Goal: Task Accomplishment & Management: Use online tool/utility

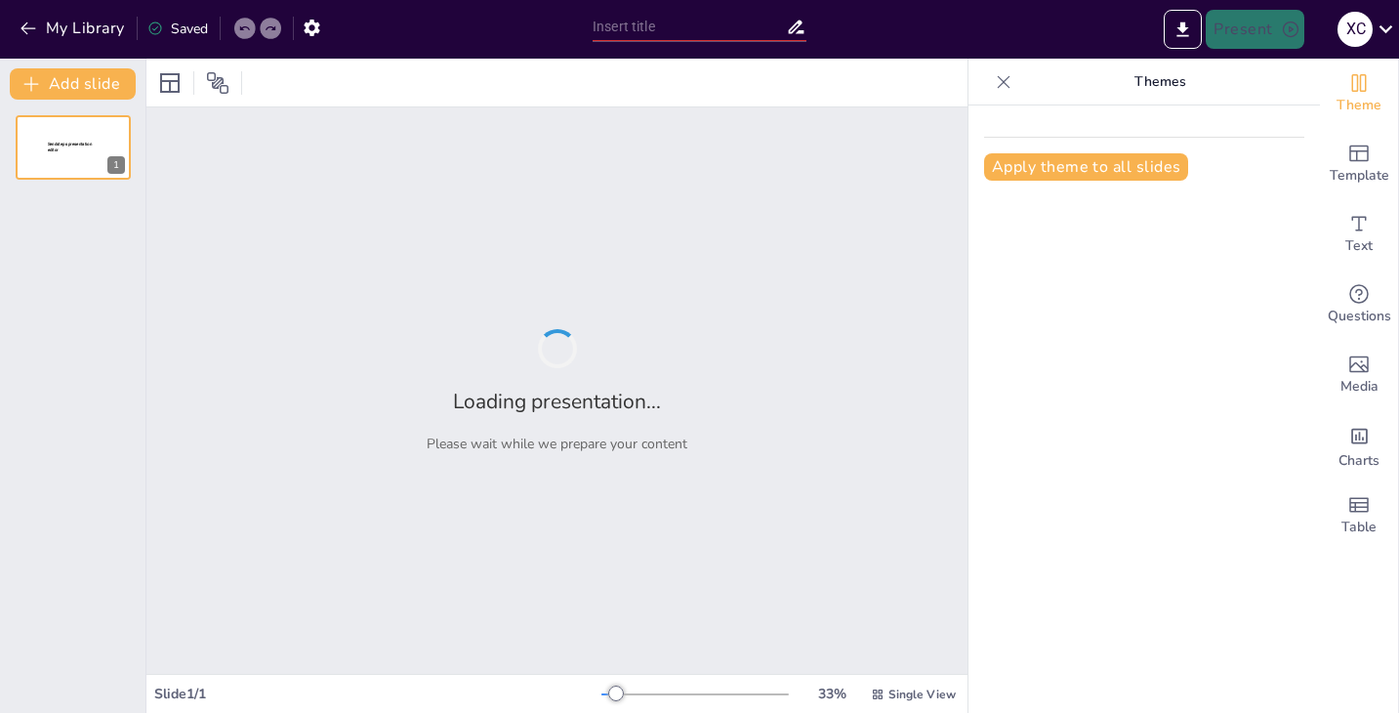
type input "[PERSON_NAME] a tus Diseños: Entendiendo la Psicología de las Formas"
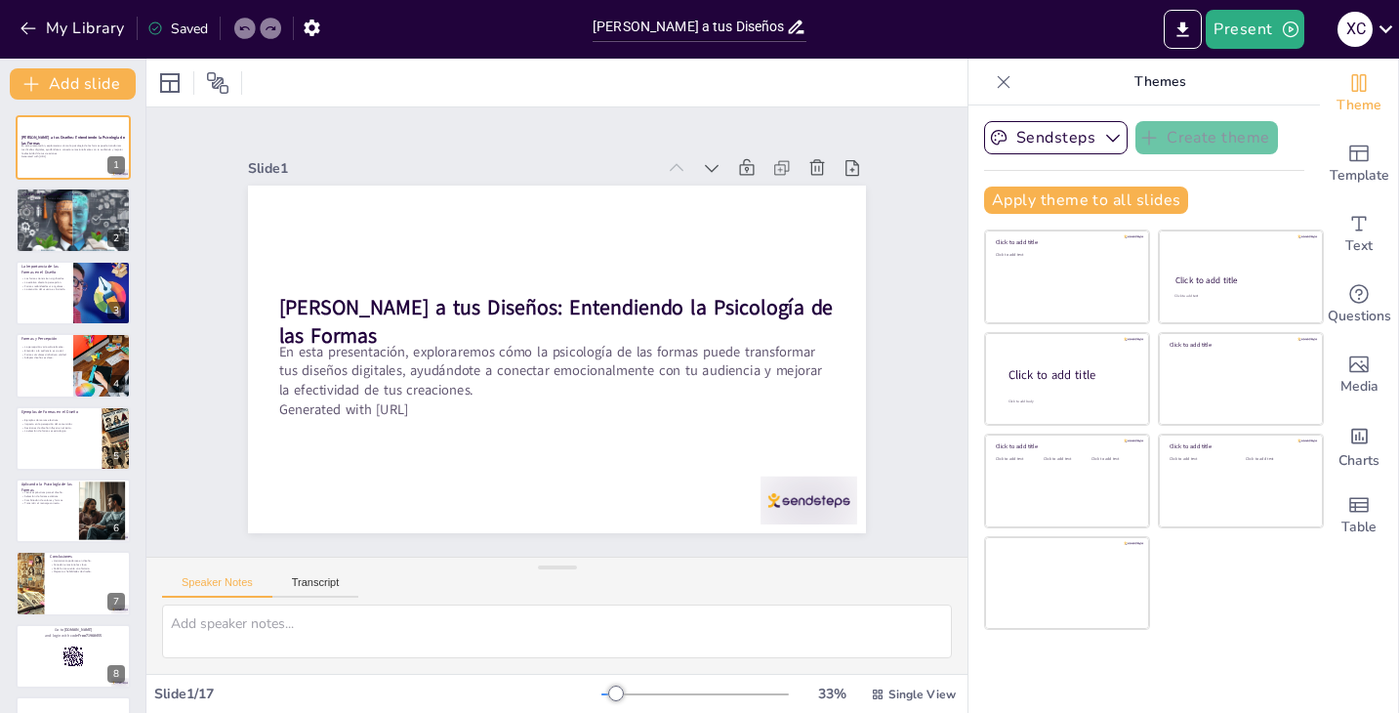
checkbox input "true"
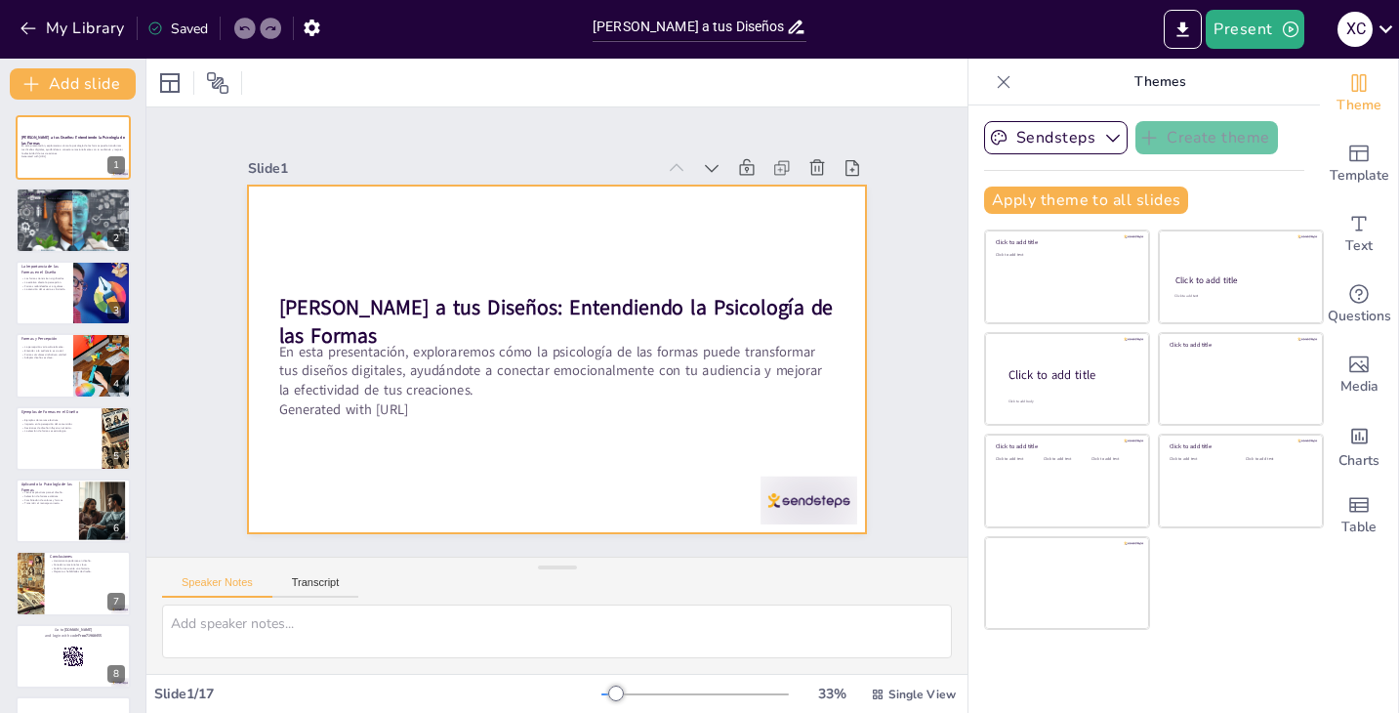
checkbox input "true"
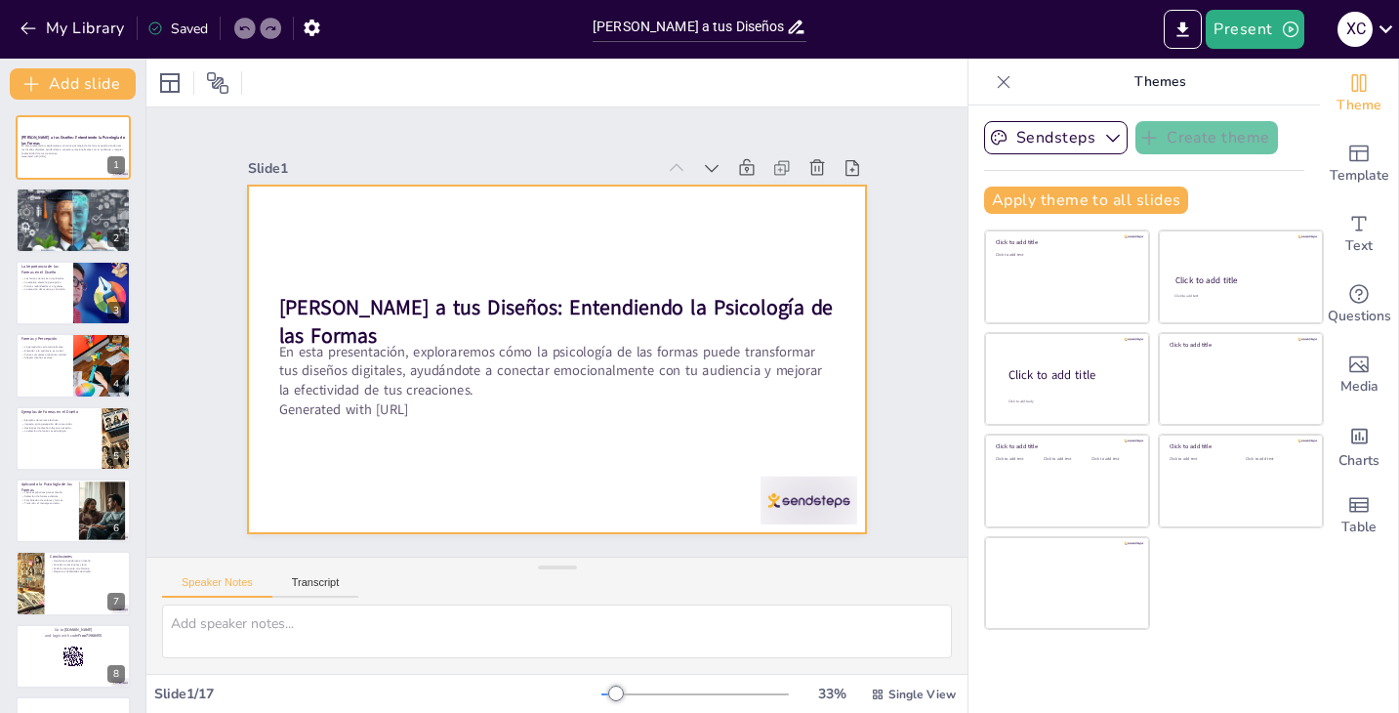
checkbox input "true"
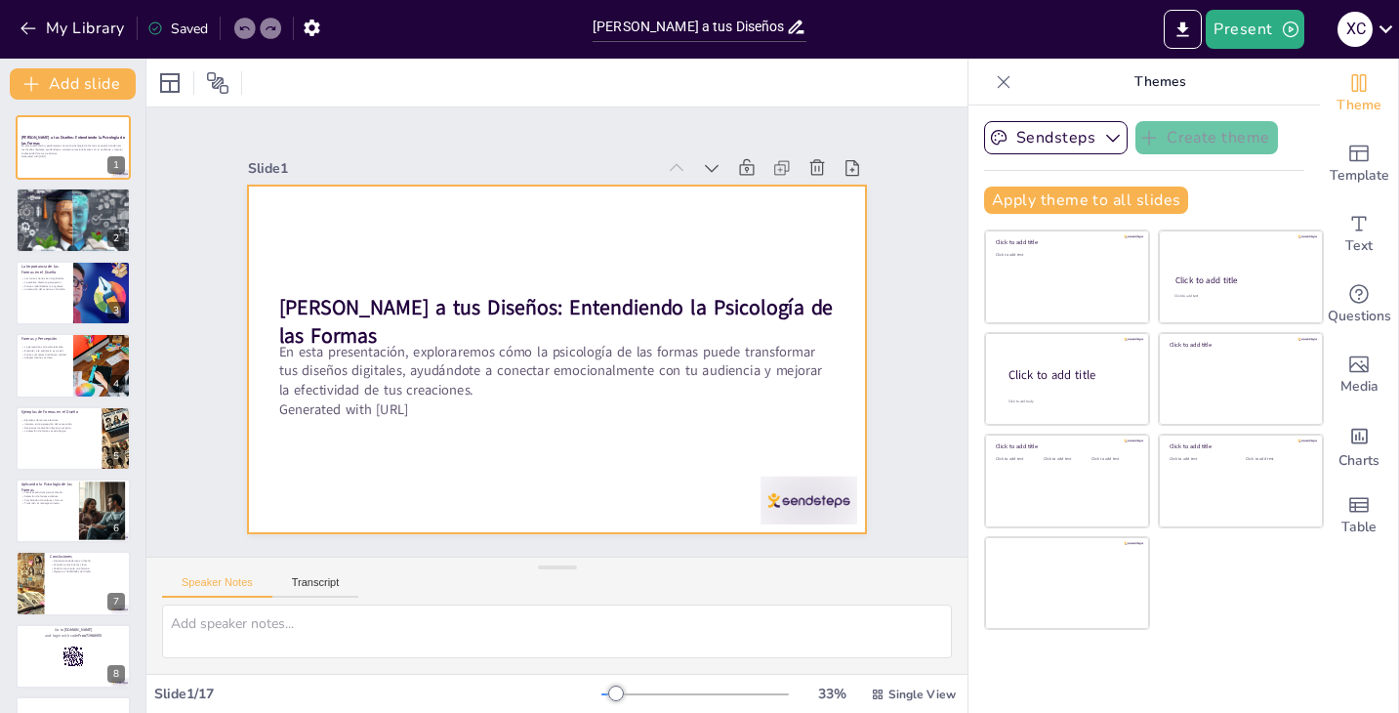
checkbox input "true"
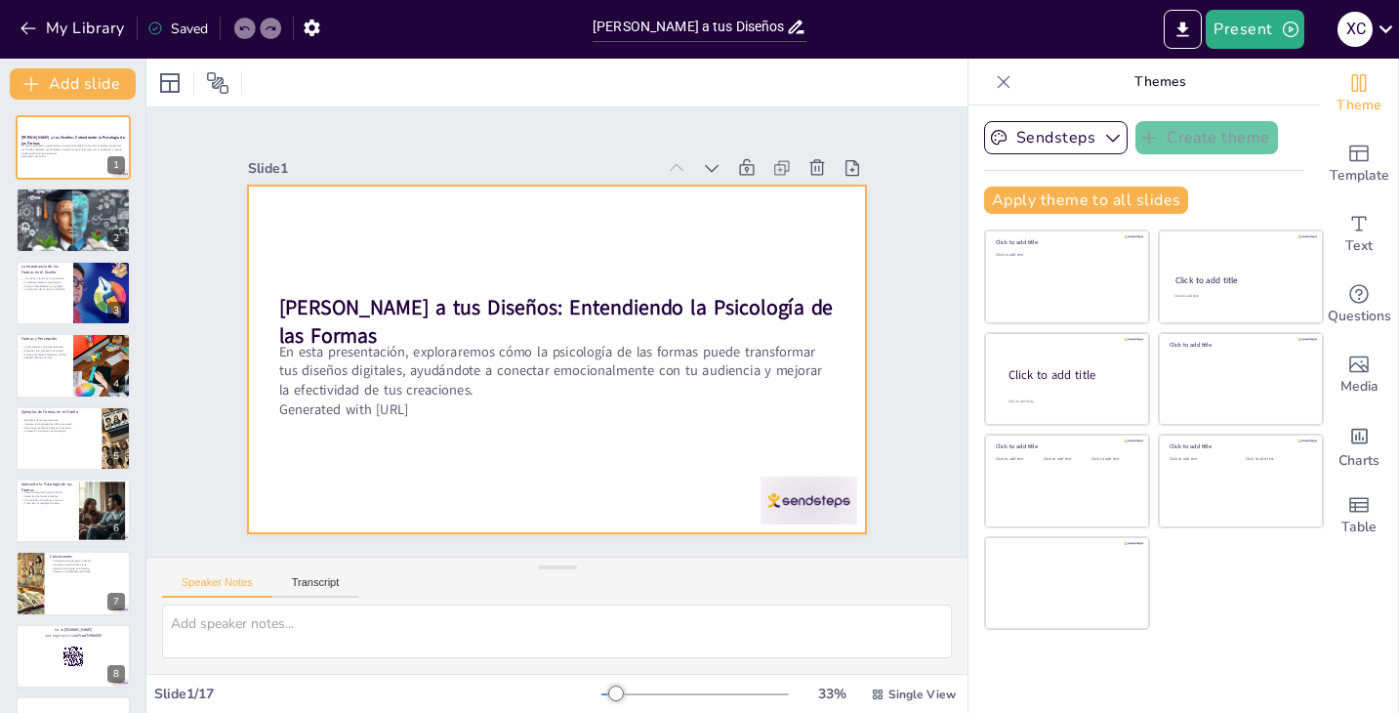
checkbox input "true"
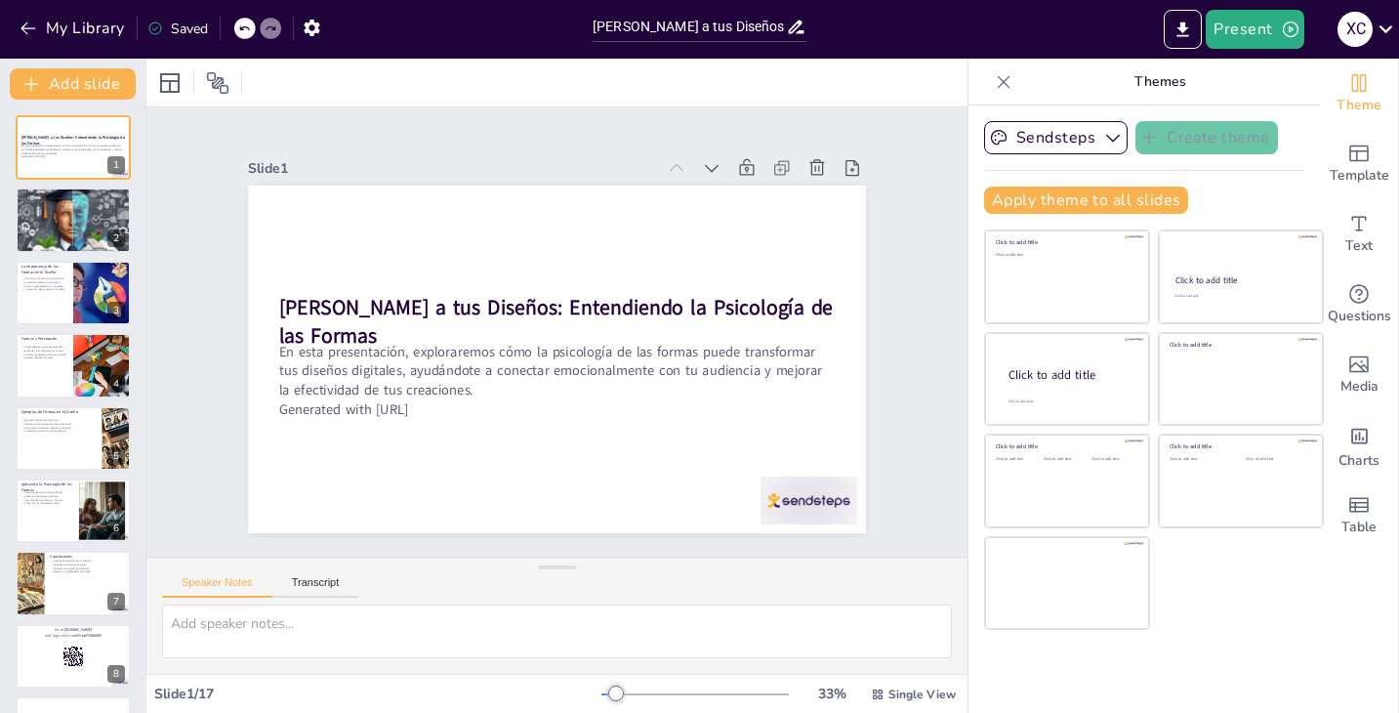
checkbox input "true"
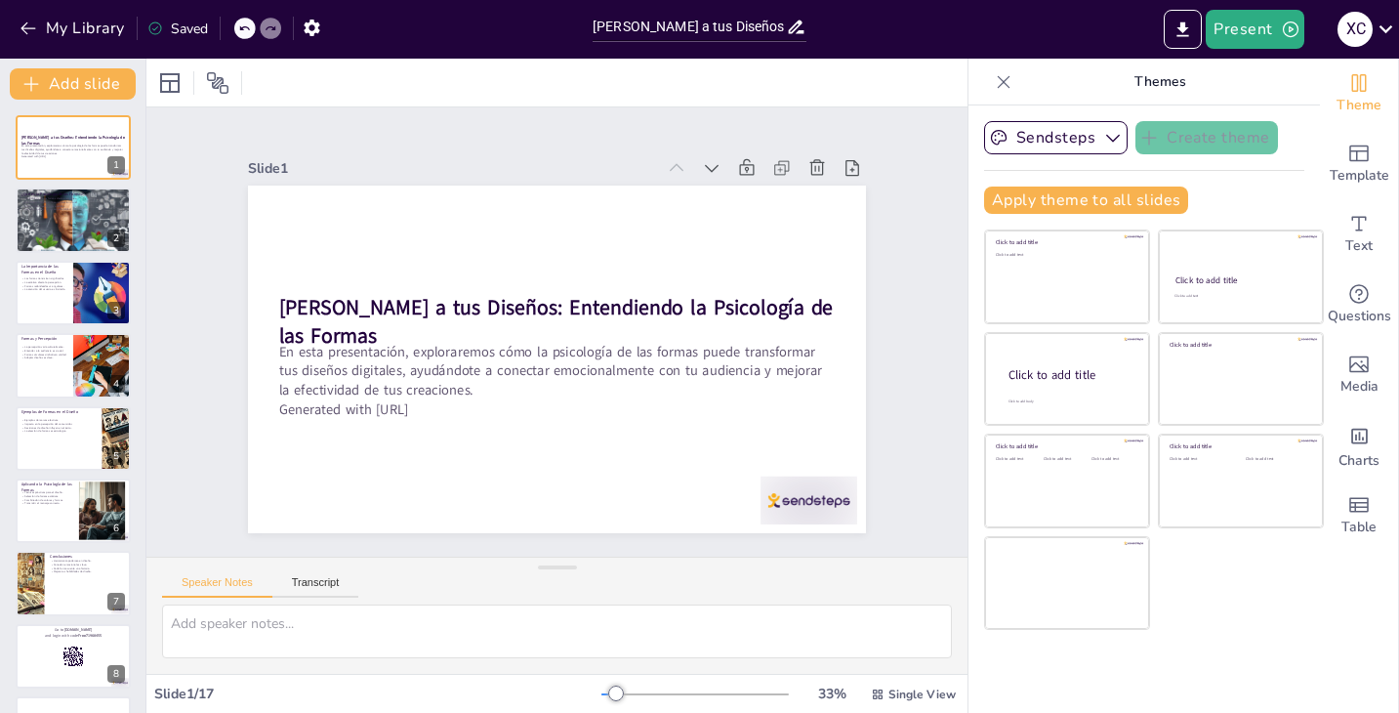
checkbox input "true"
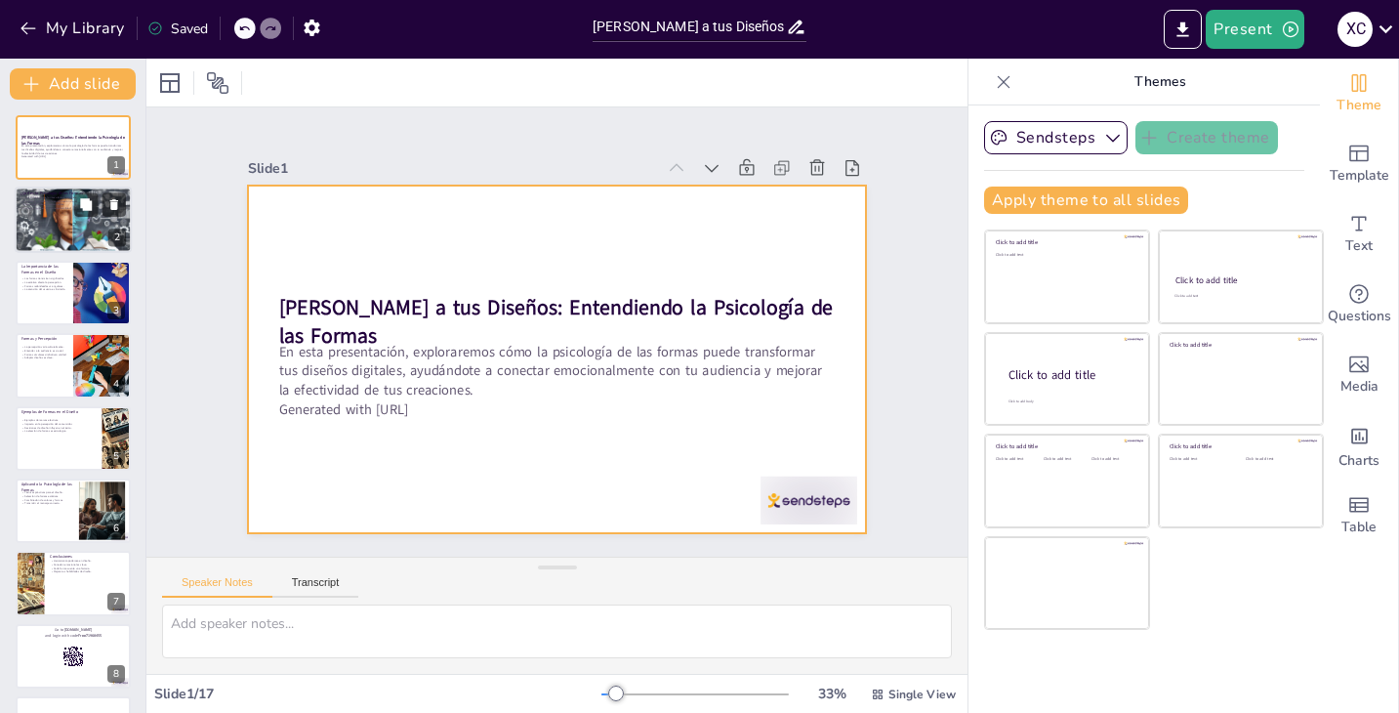
checkbox input "true"
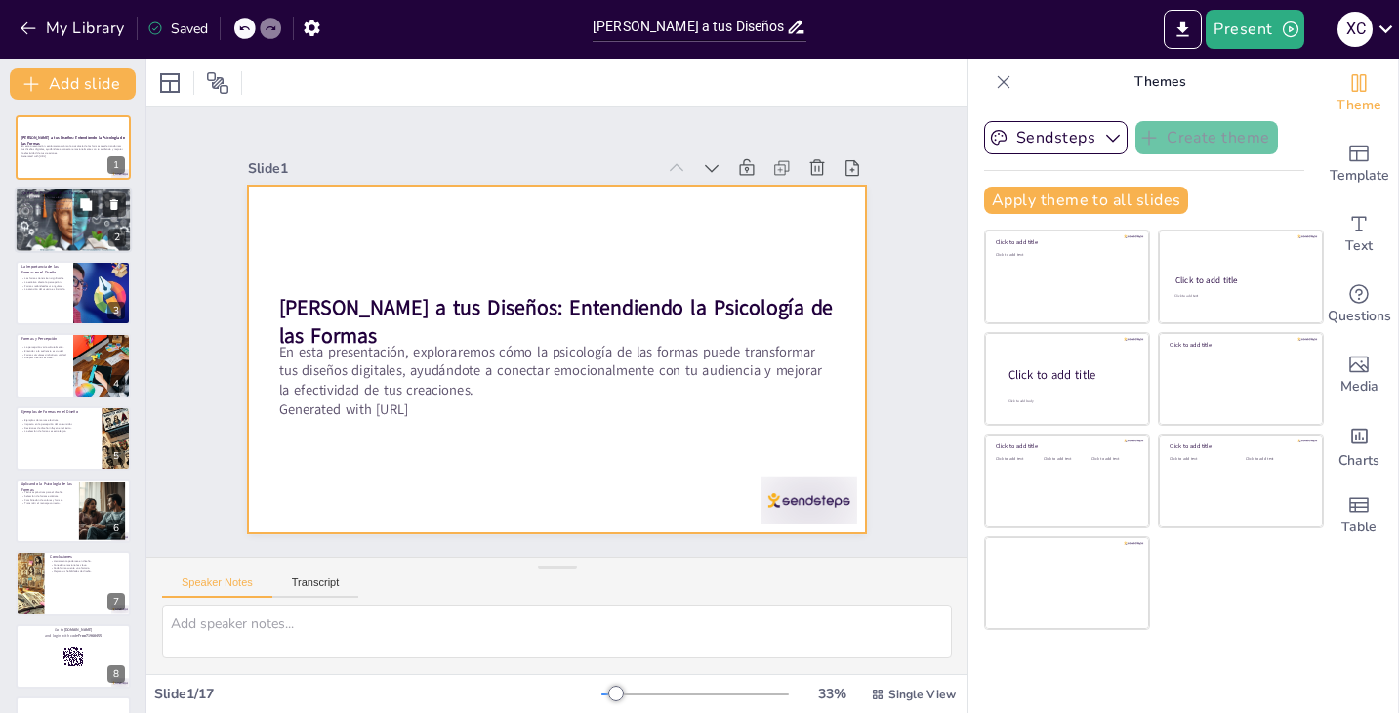
checkbox input "true"
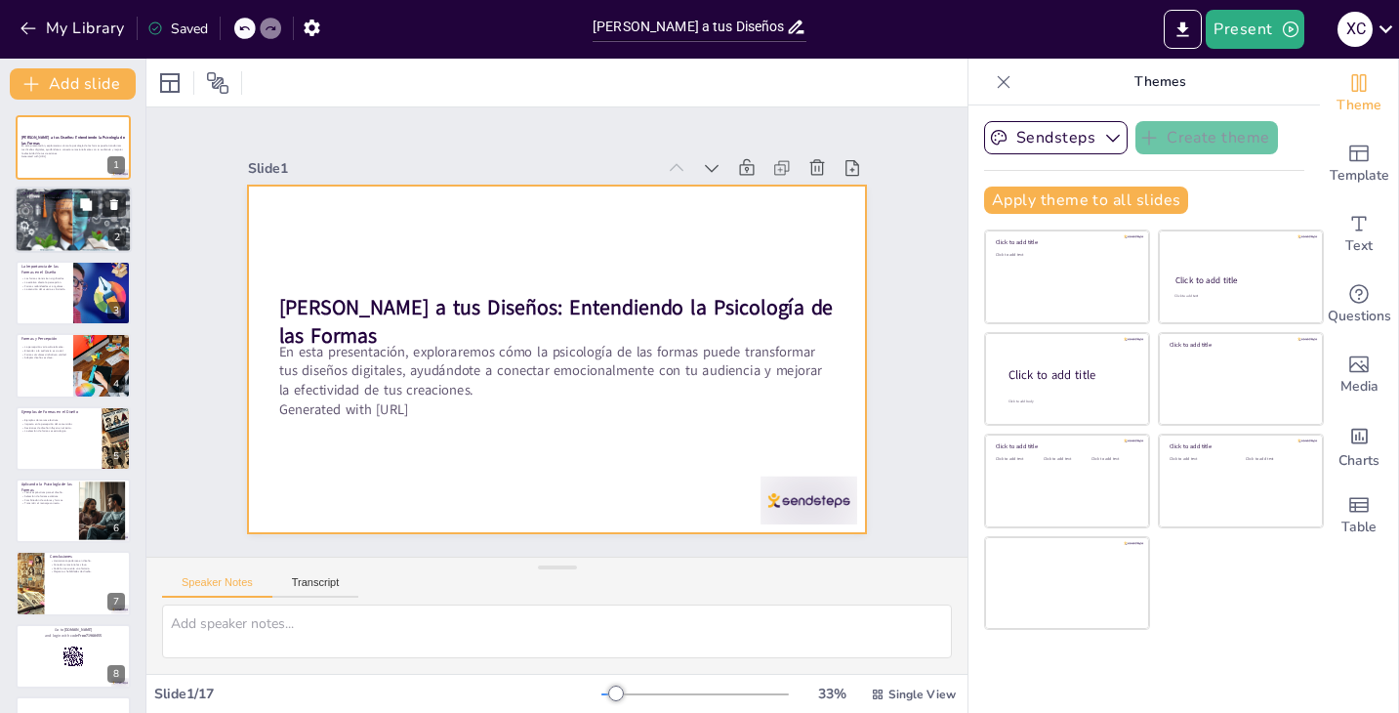
checkbox input "true"
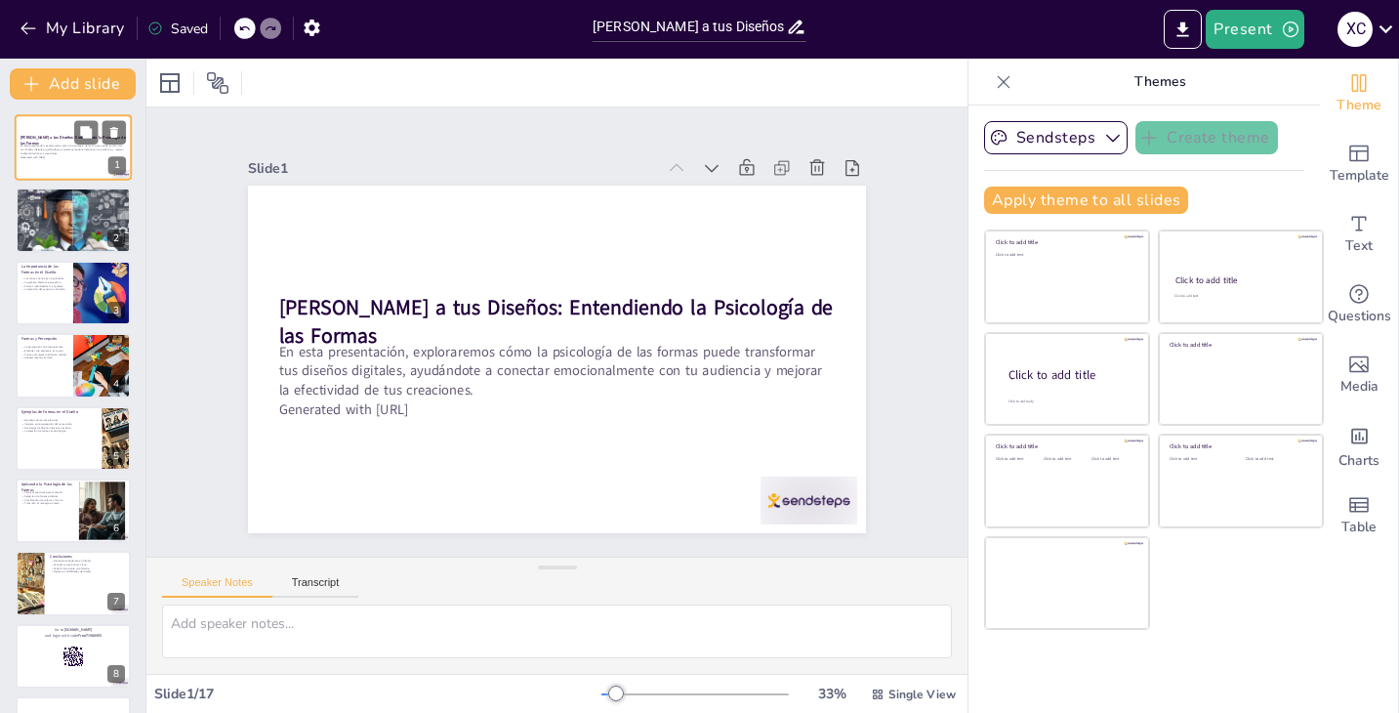
checkbox input "true"
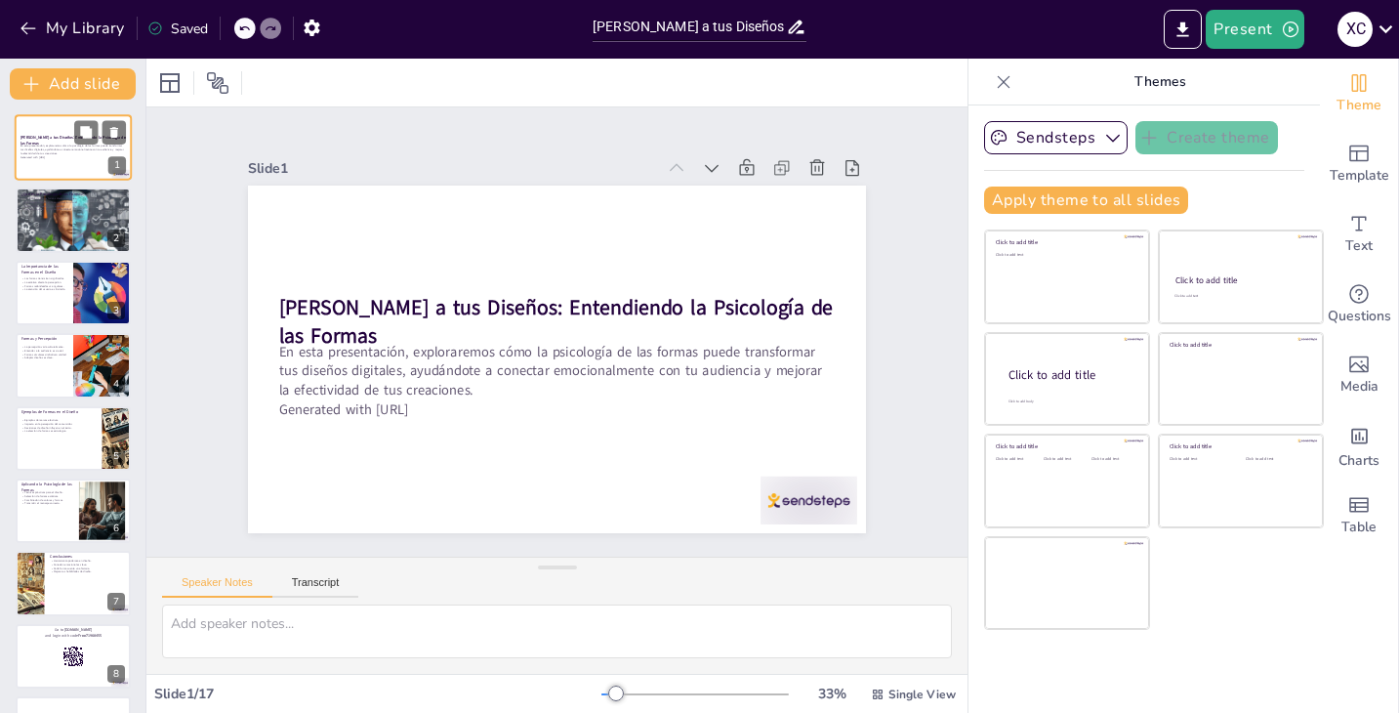
checkbox input "true"
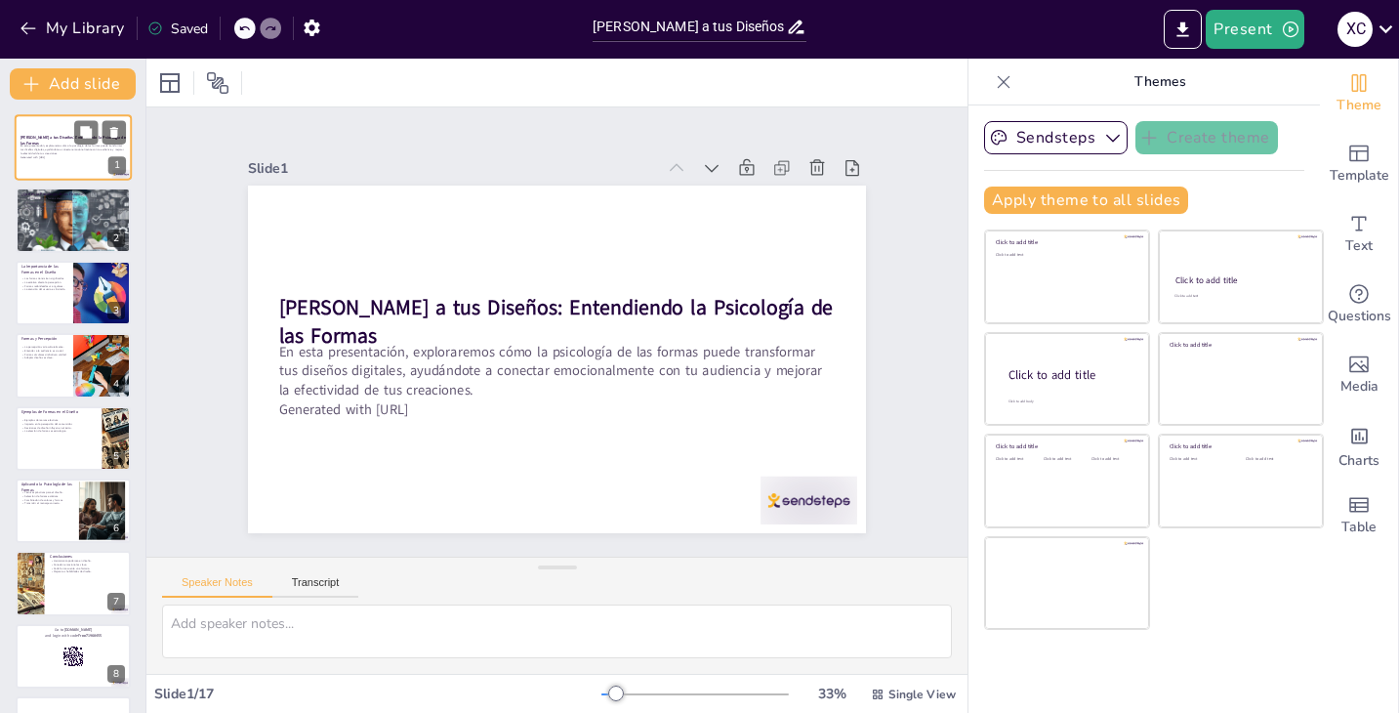
checkbox input "true"
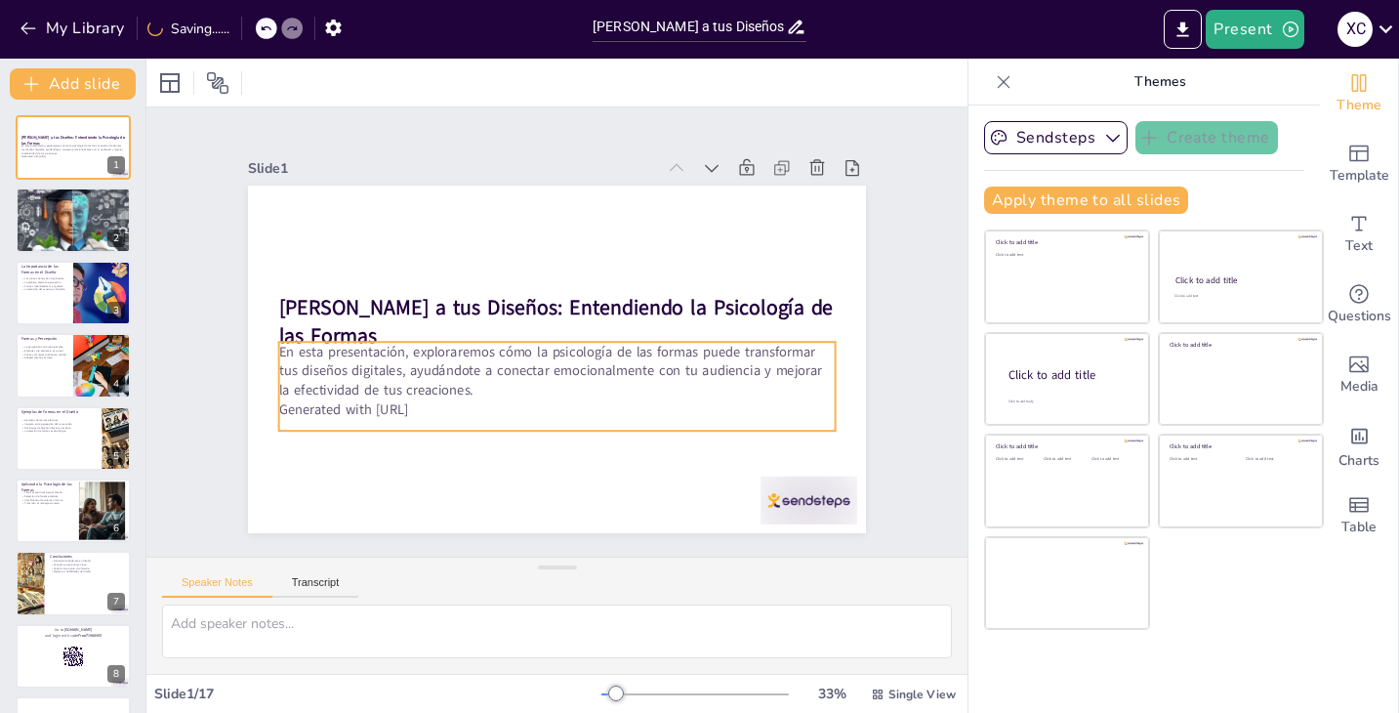
checkbox input "true"
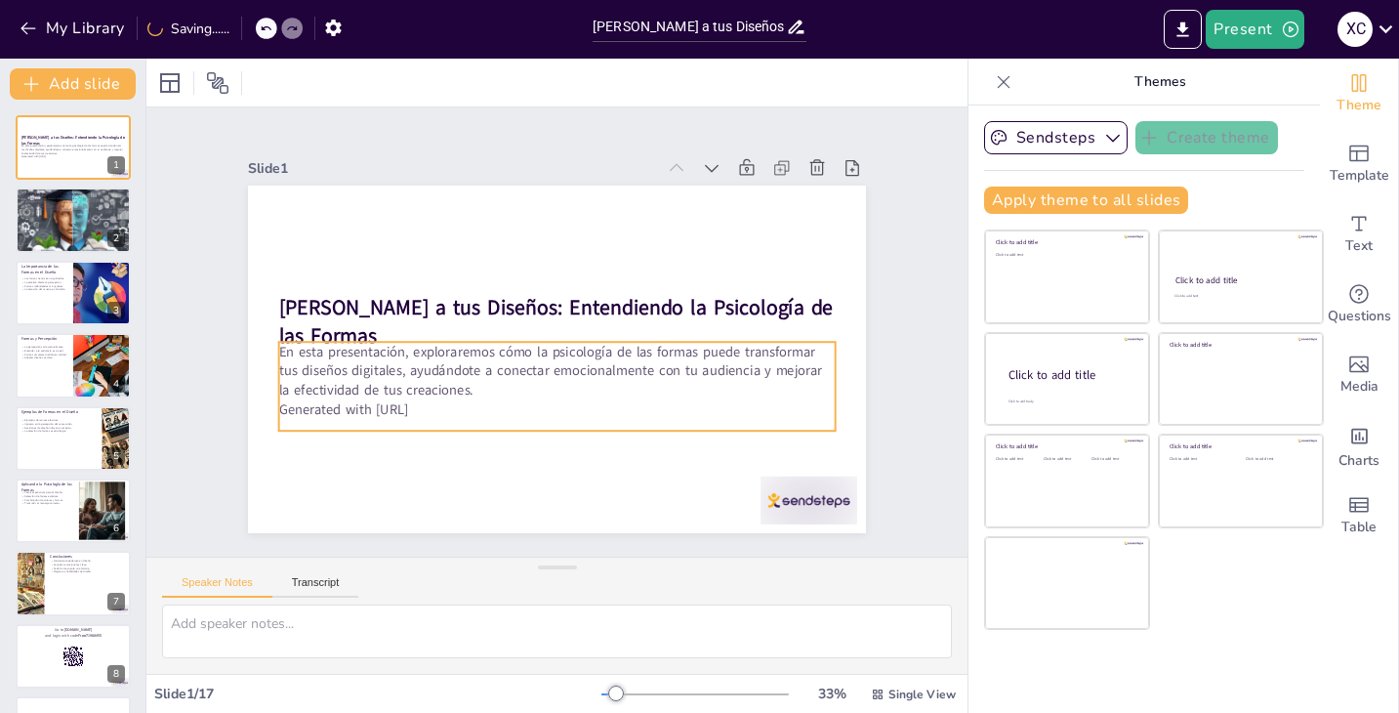
checkbox input "true"
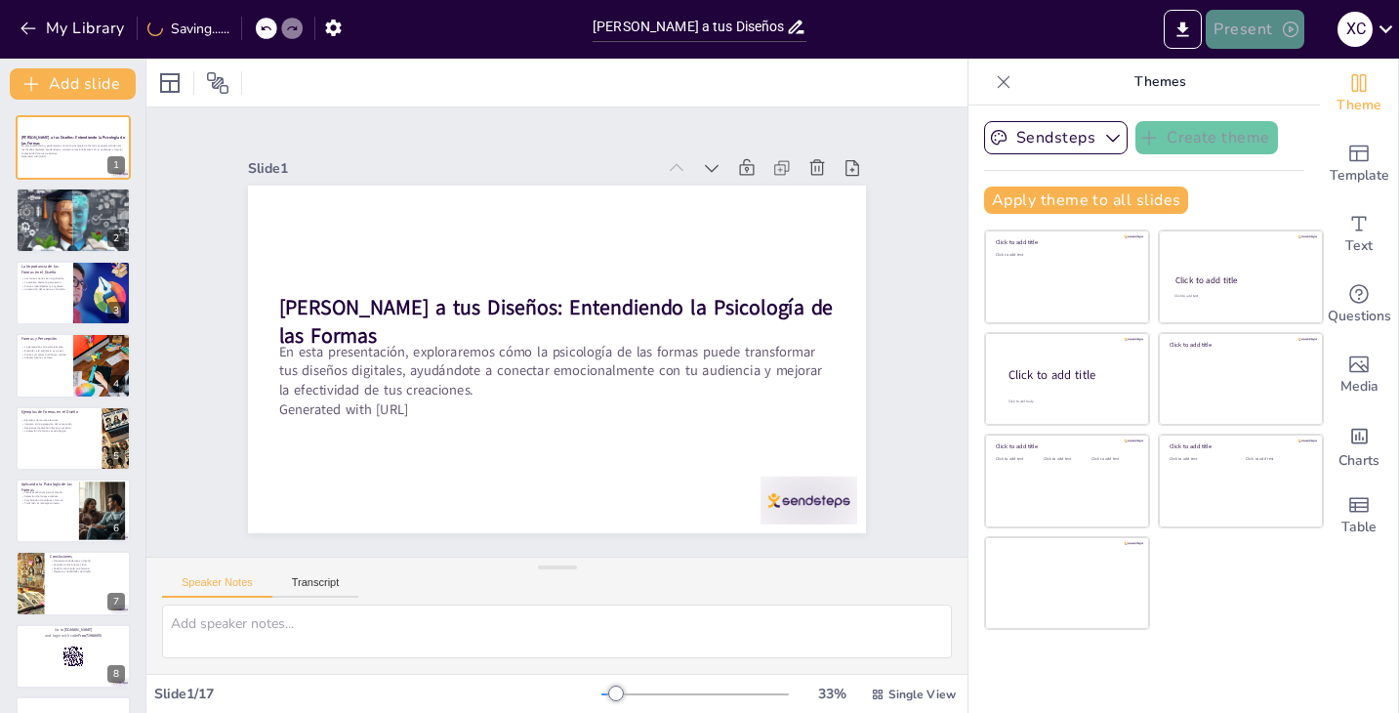
click at [1256, 32] on button "Present" at bounding box center [1255, 29] width 98 height 39
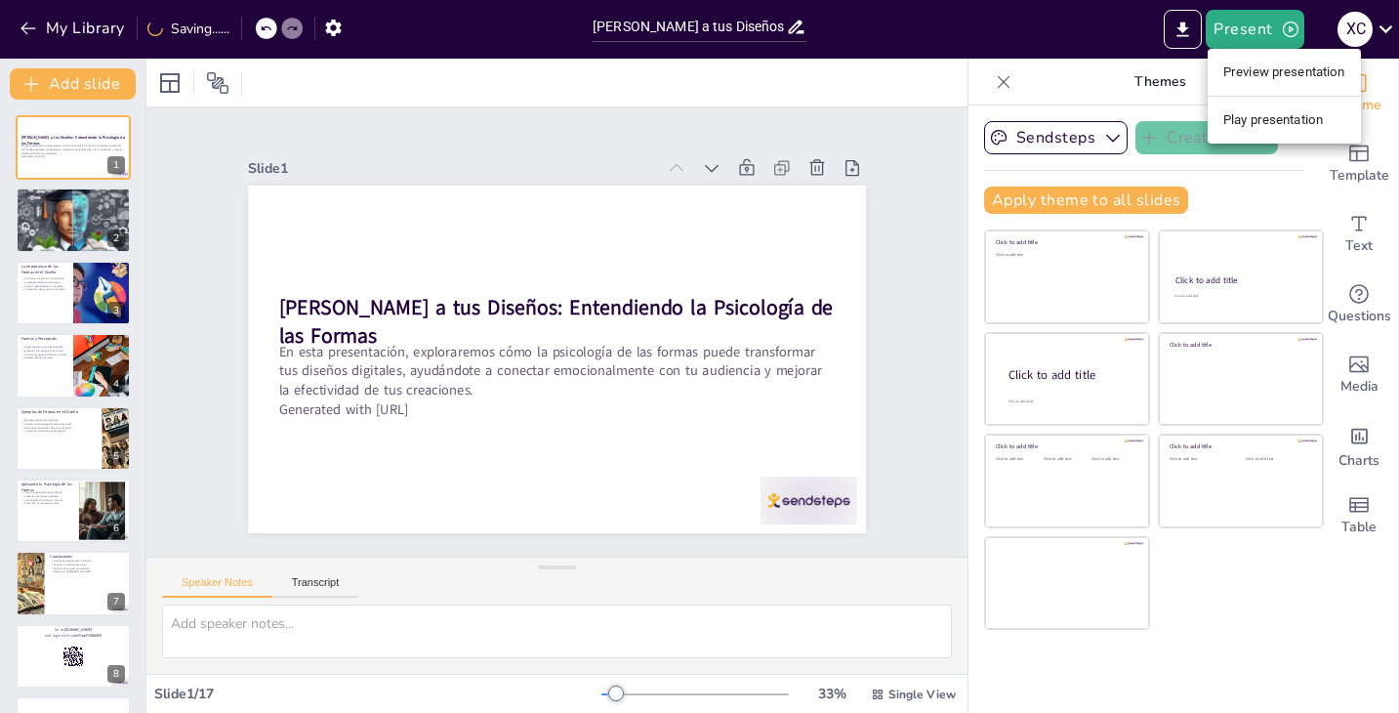
click at [1258, 83] on li "Preview presentation" at bounding box center [1284, 72] width 153 height 31
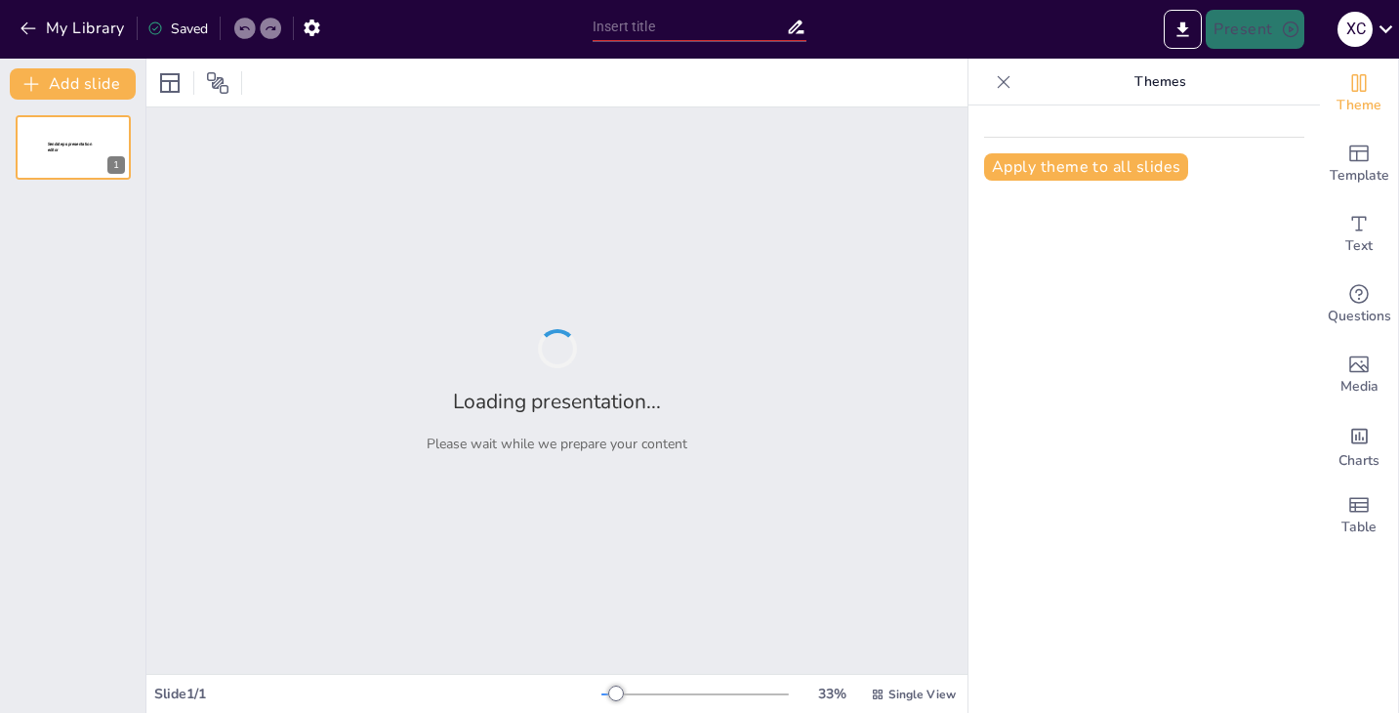
type input "[PERSON_NAME] a tus Diseños: Entendiendo la Psicología de las Formas"
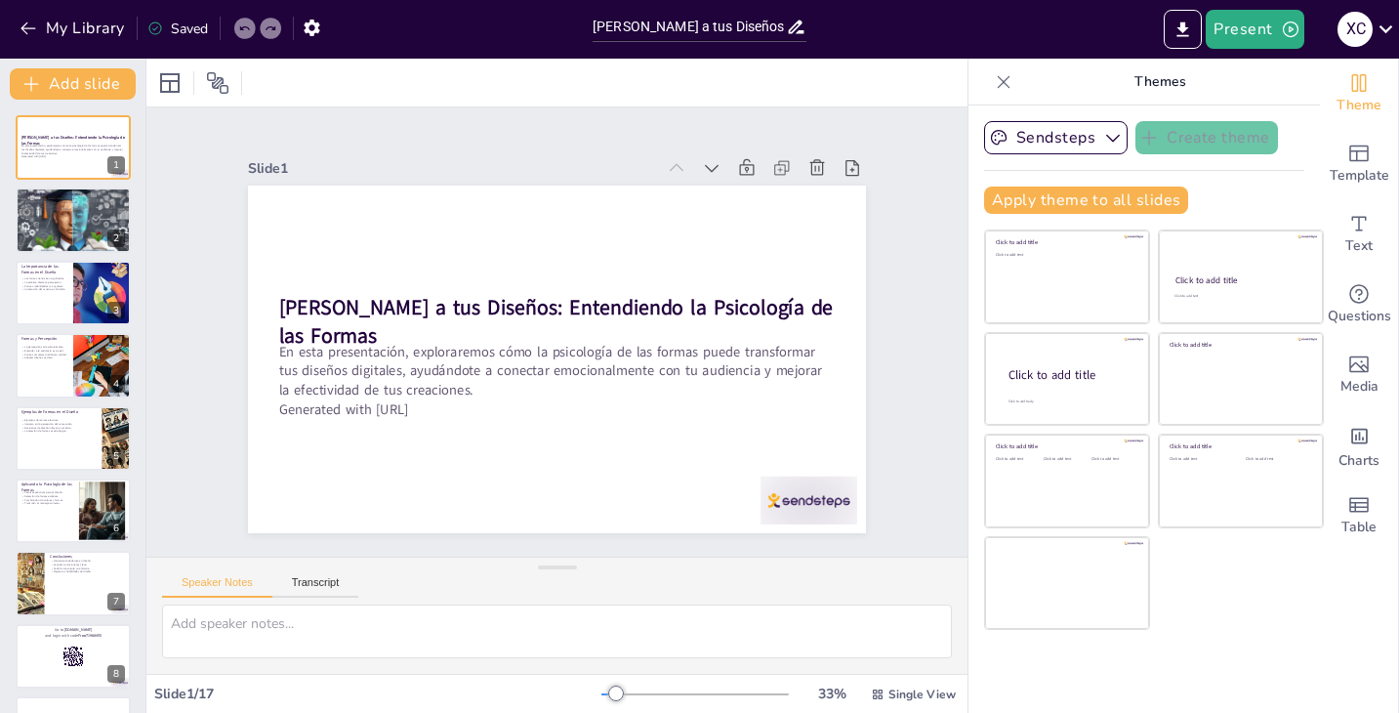
checkbox input "true"
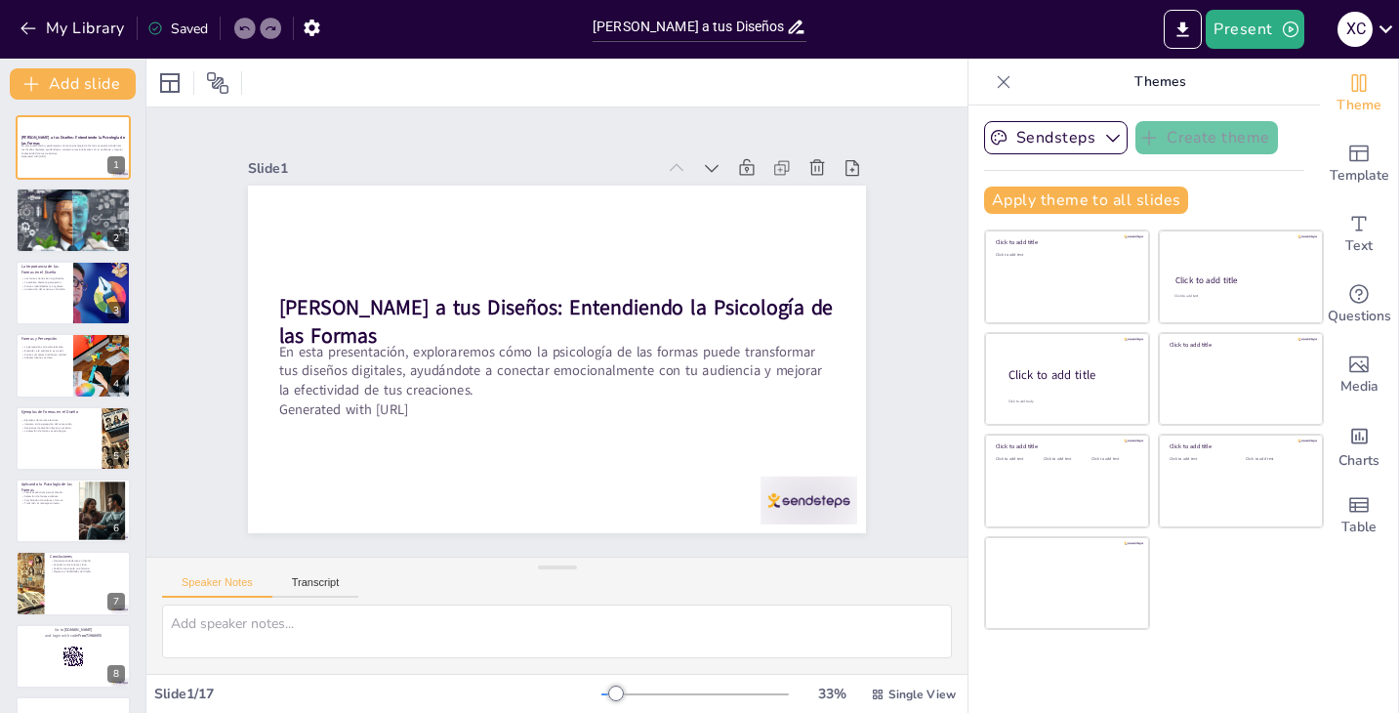
checkbox input "true"
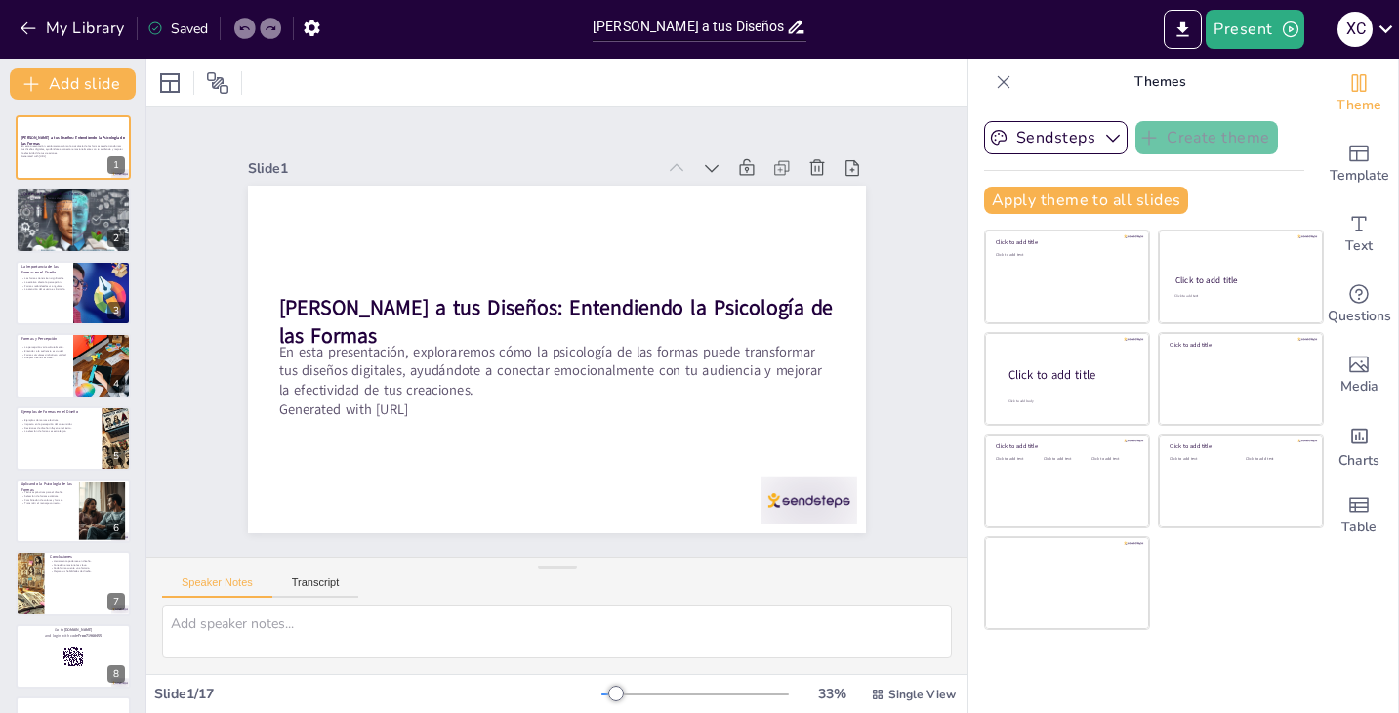
checkbox input "true"
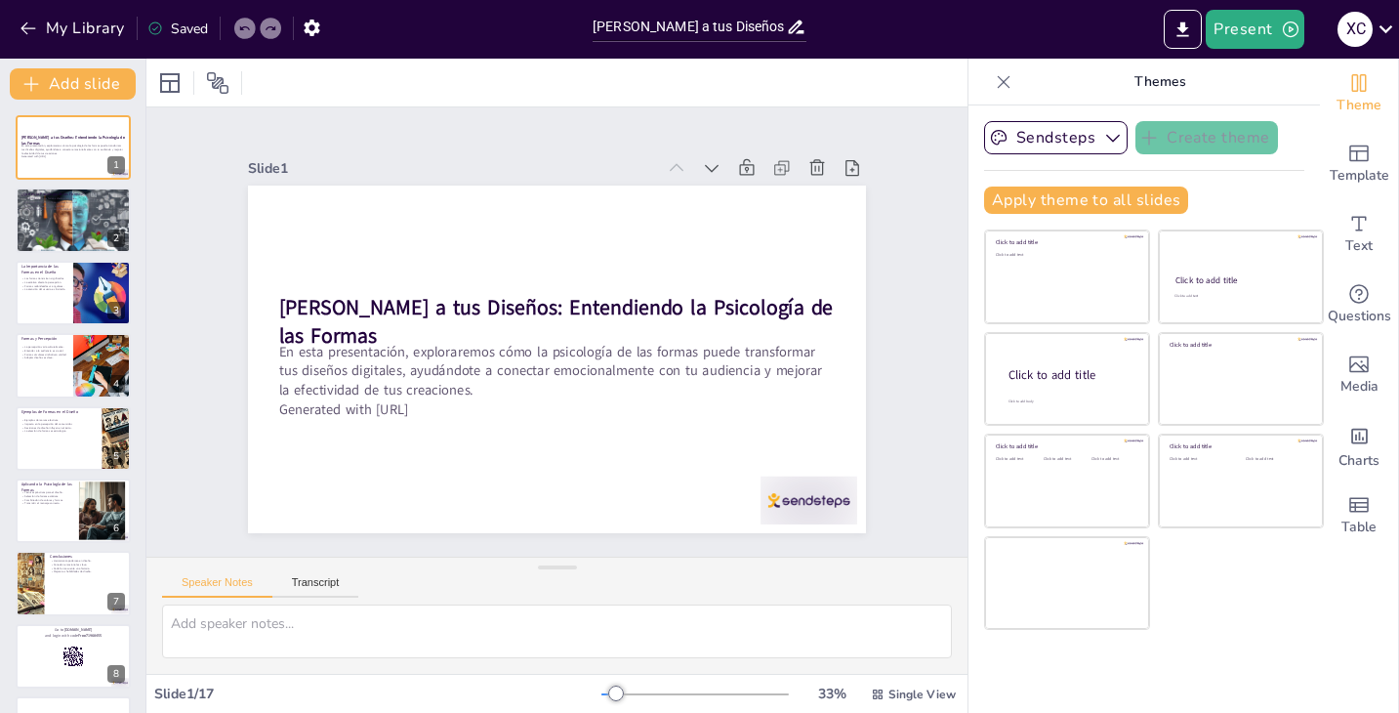
checkbox input "true"
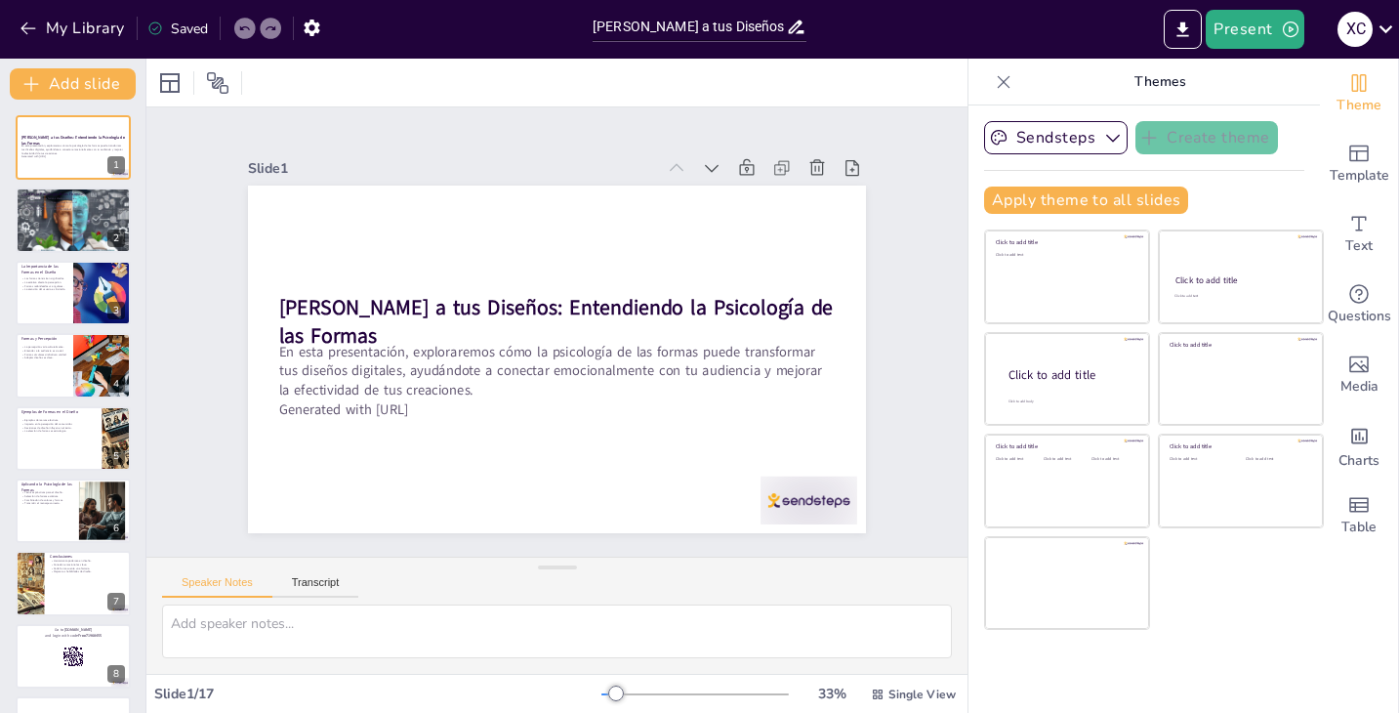
checkbox input "true"
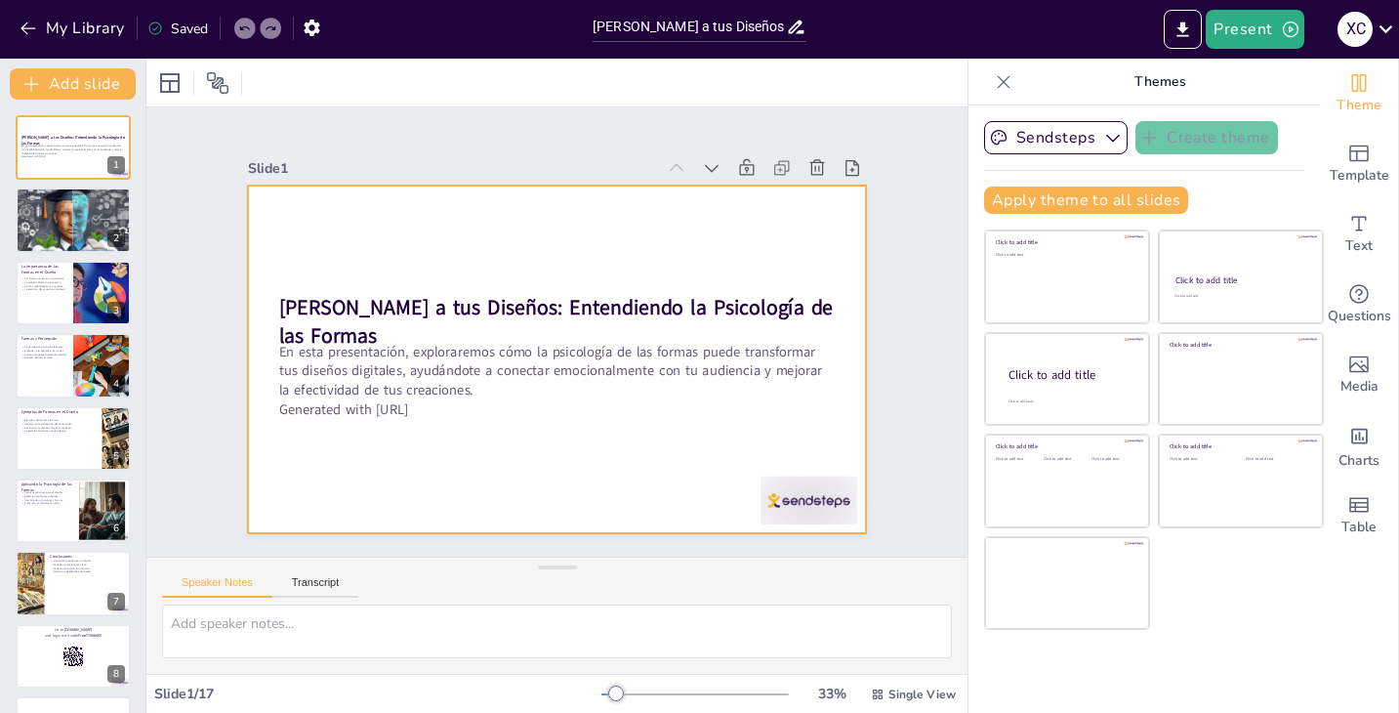
checkbox input "true"
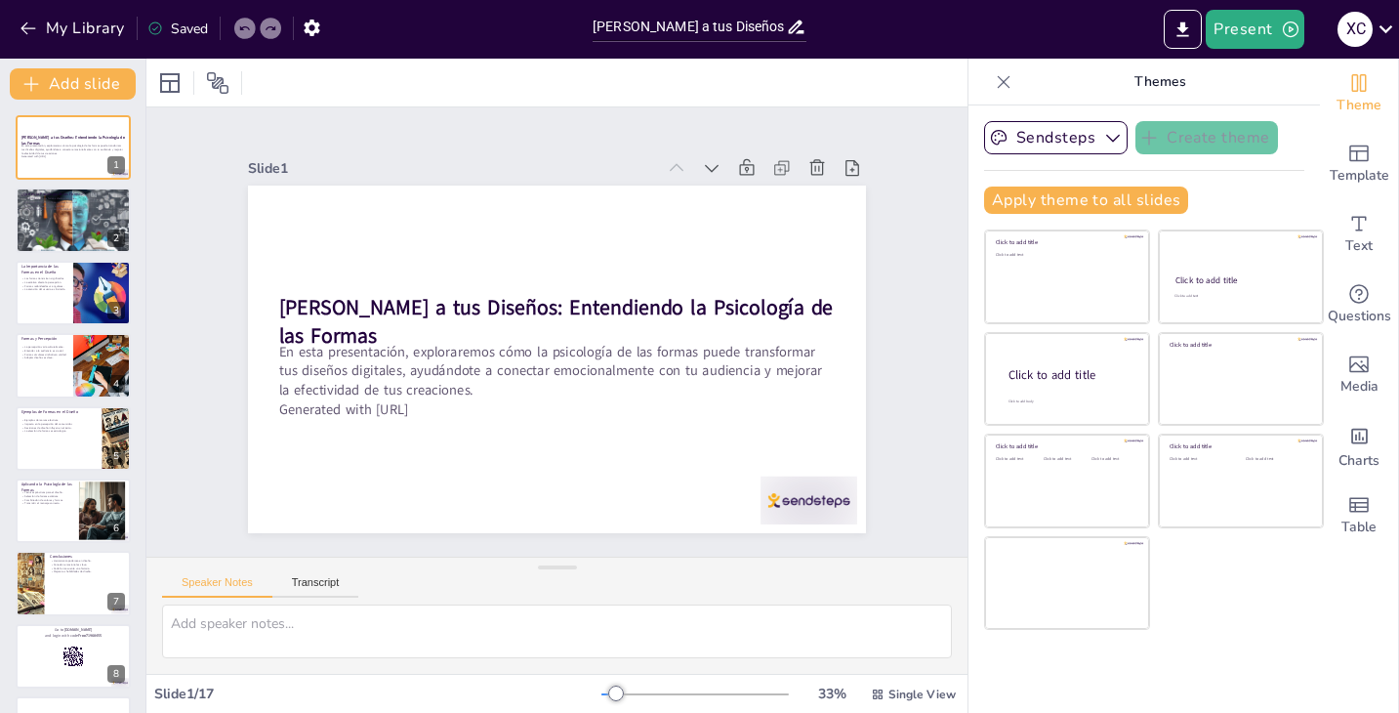
checkbox input "true"
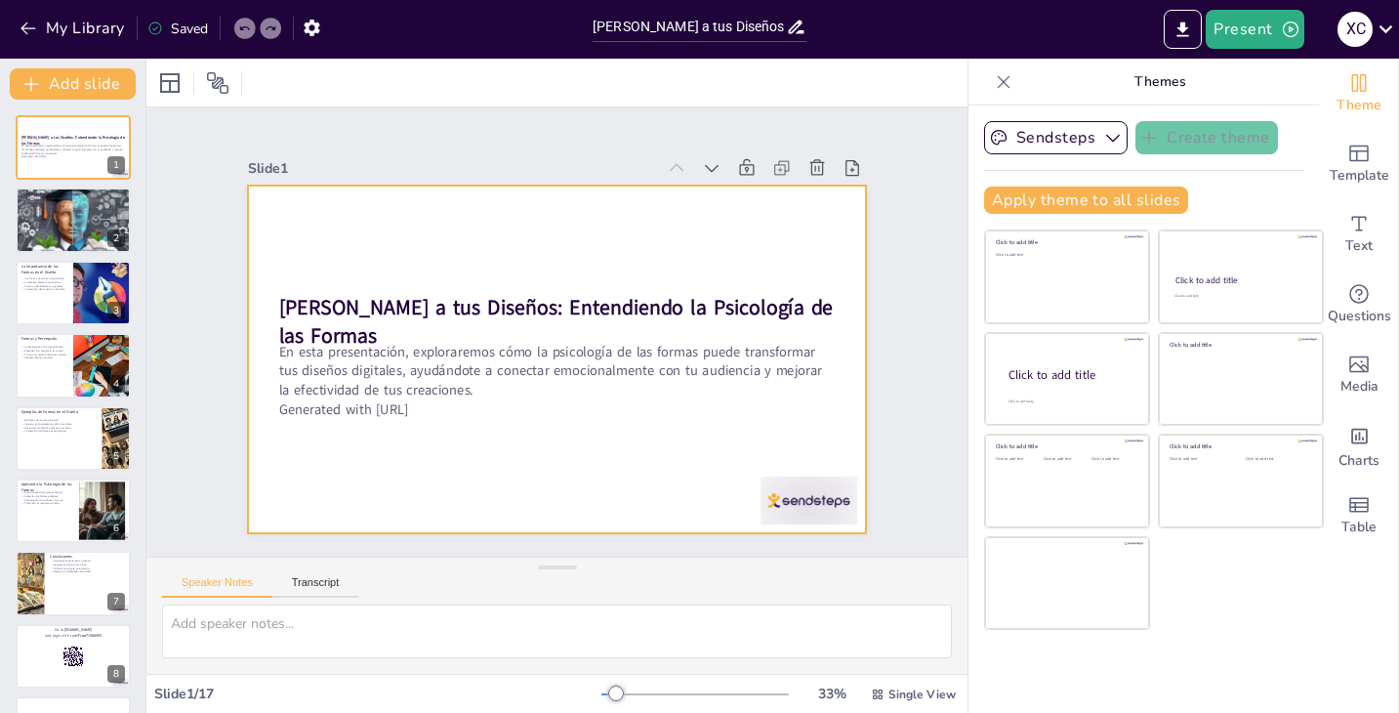
checkbox input "true"
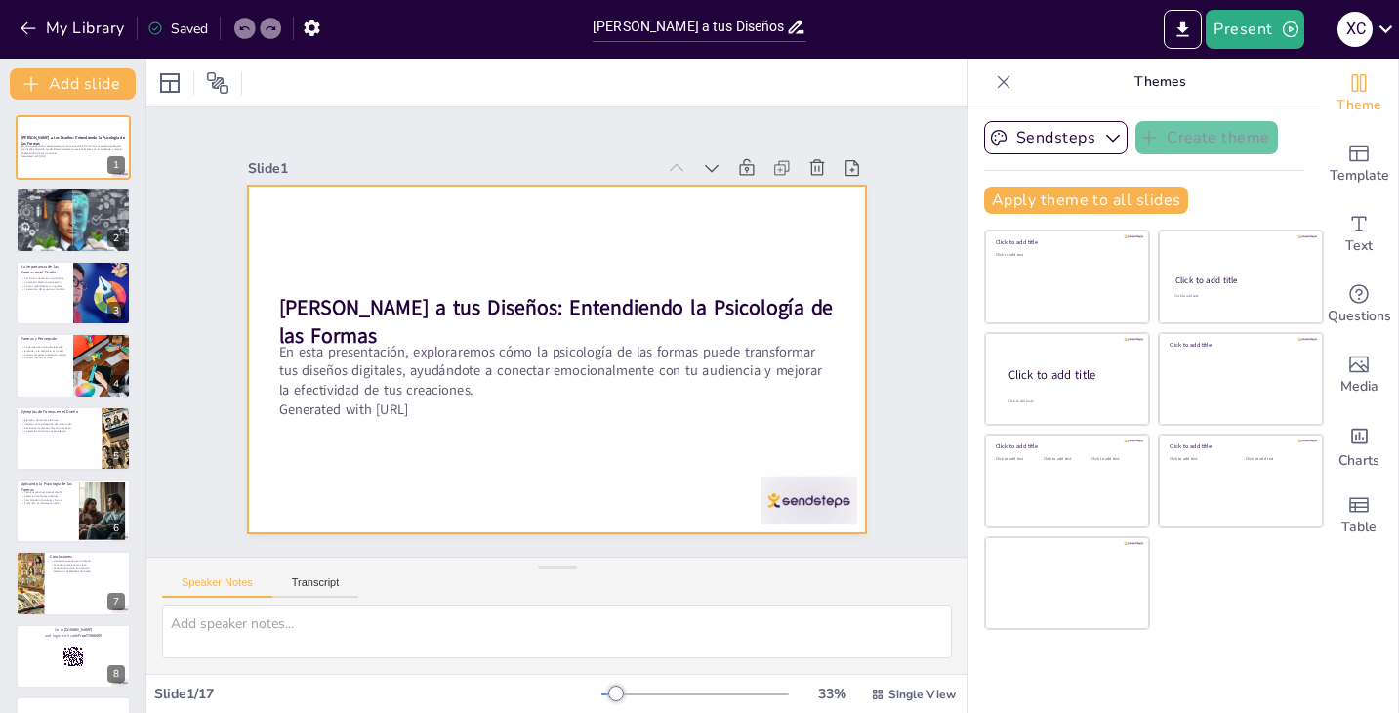
checkbox input "true"
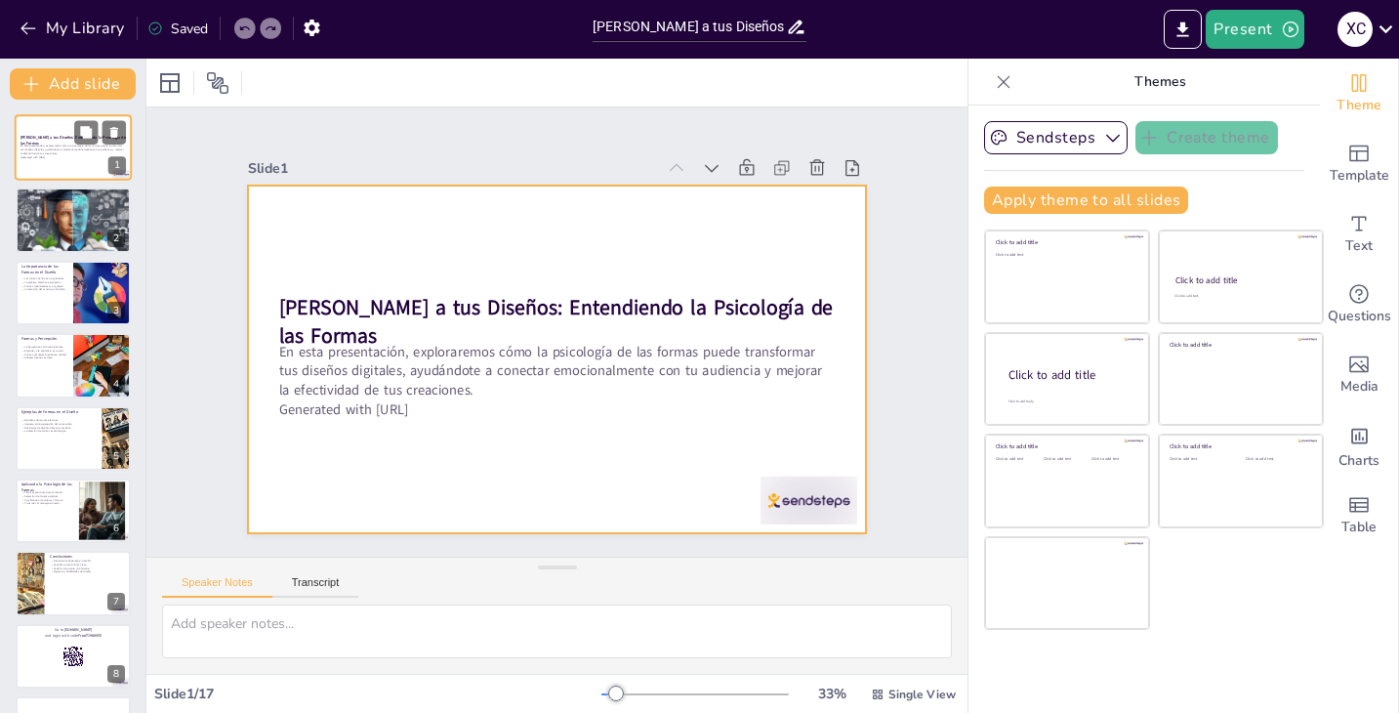
checkbox input "true"
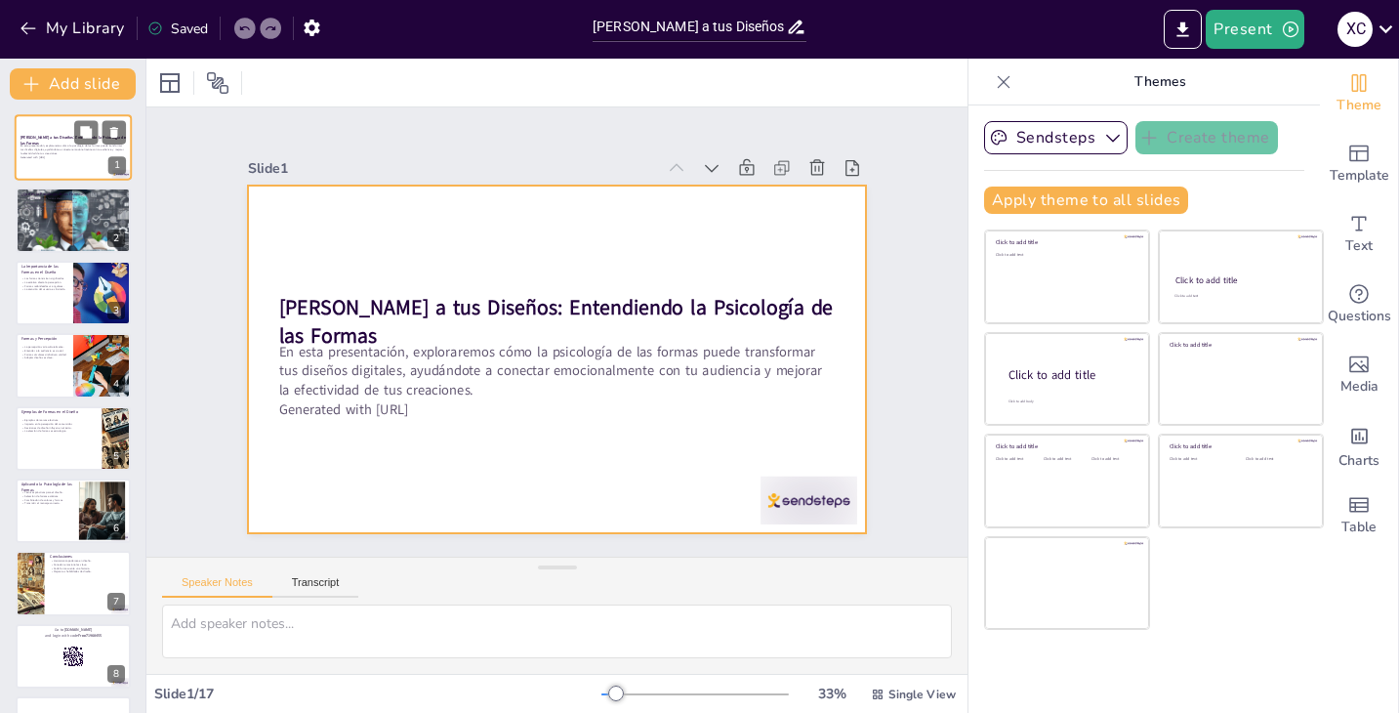
checkbox input "true"
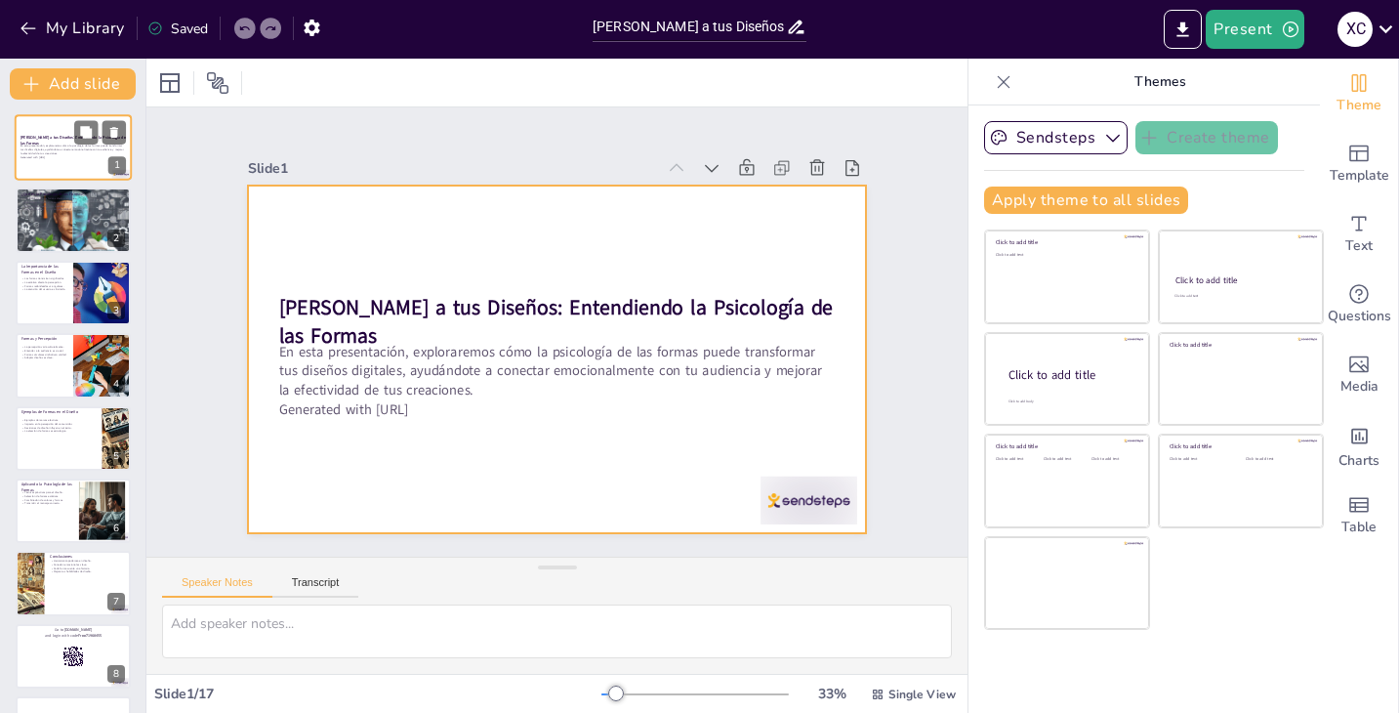
checkbox input "true"
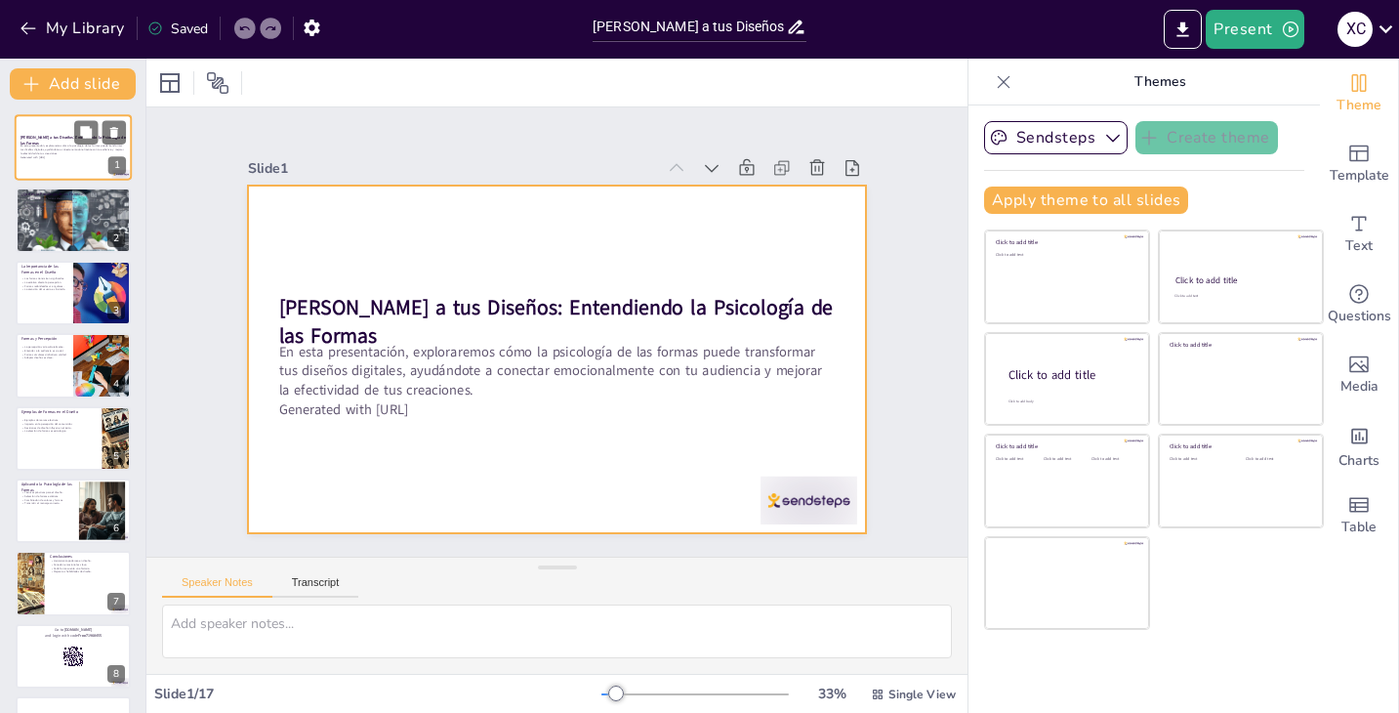
checkbox input "true"
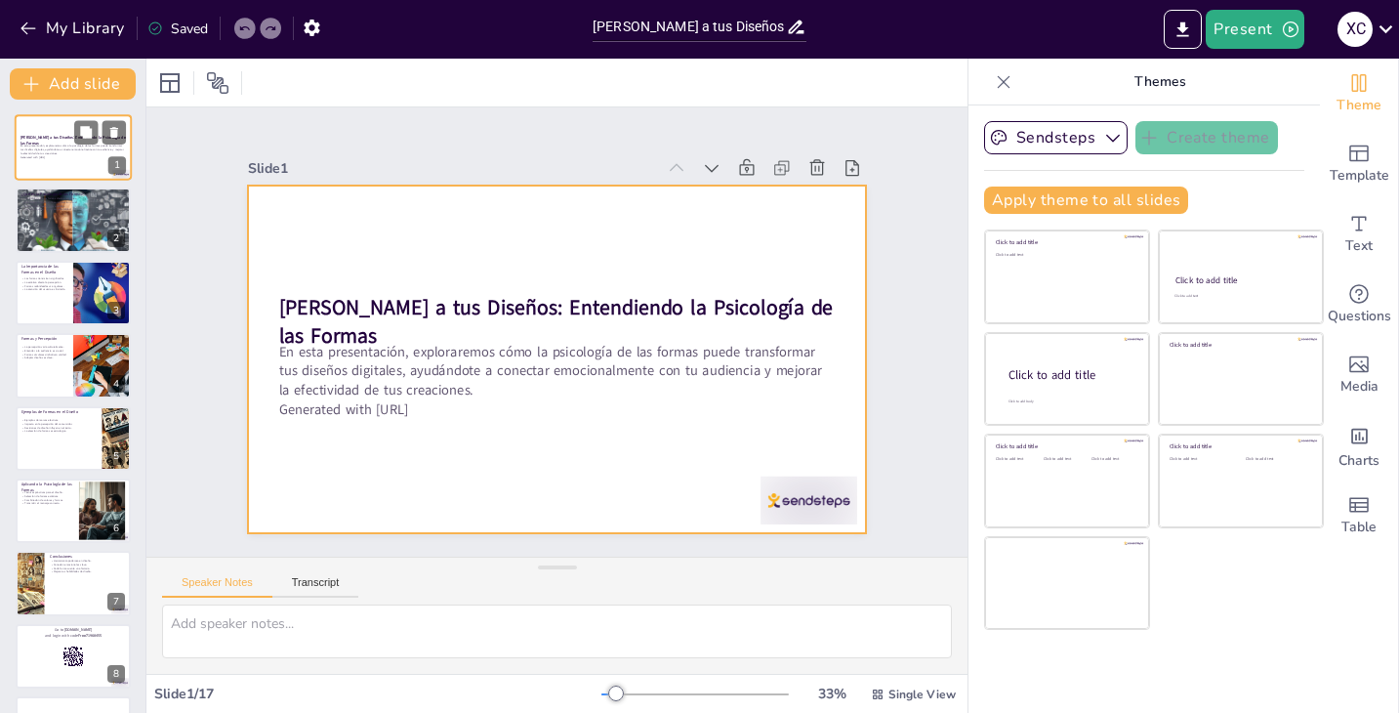
checkbox input "true"
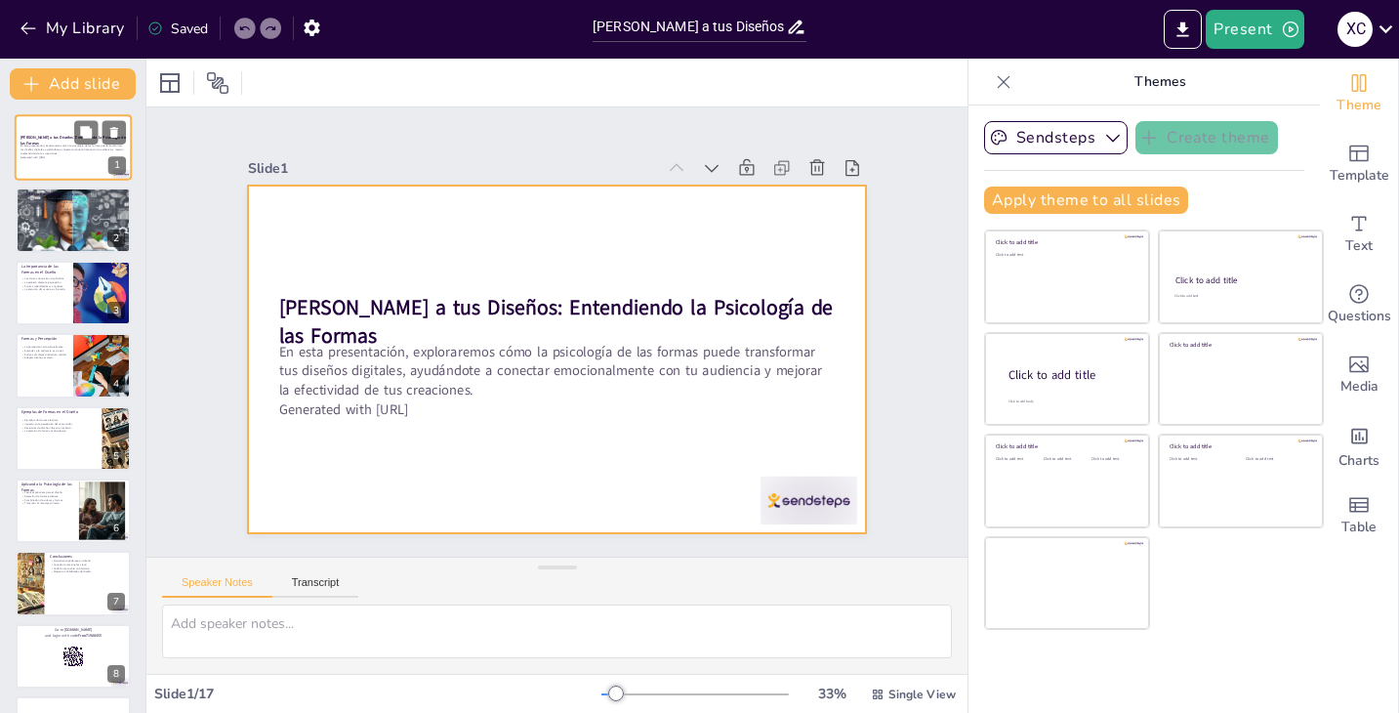
checkbox input "true"
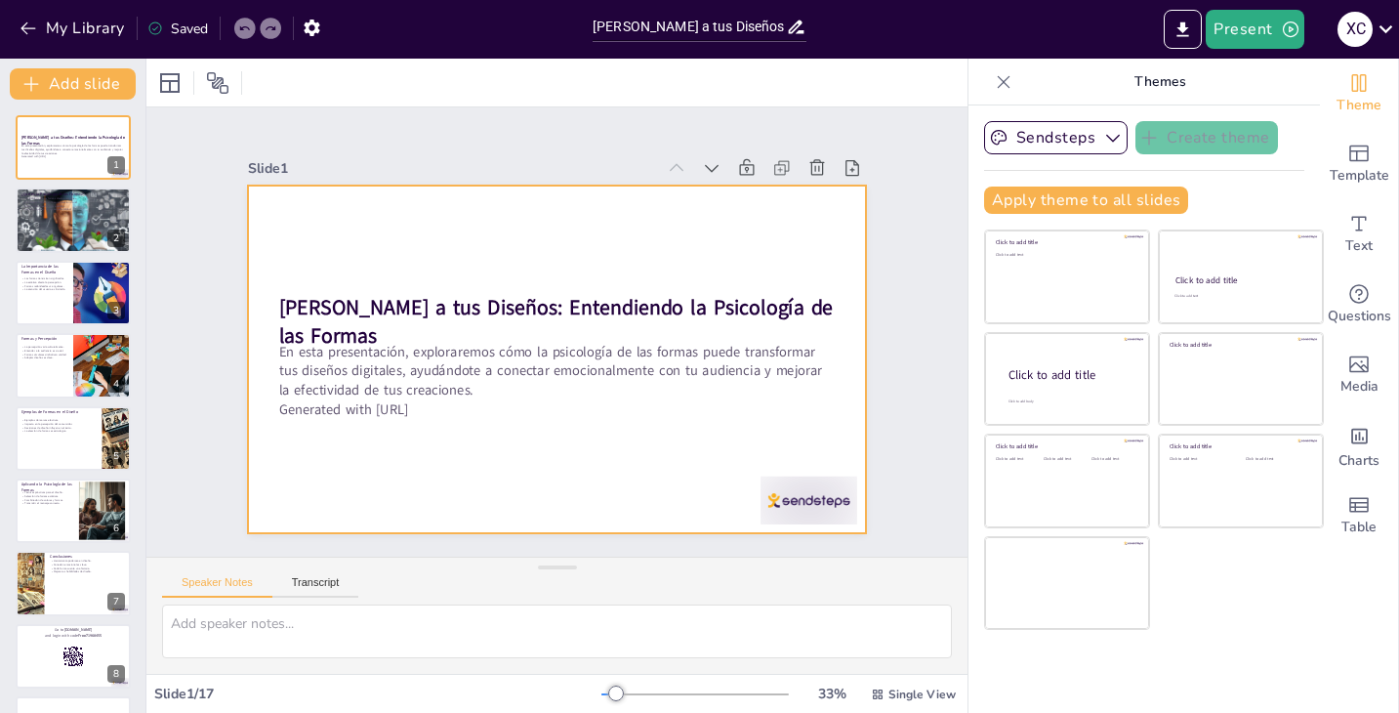
checkbox input "true"
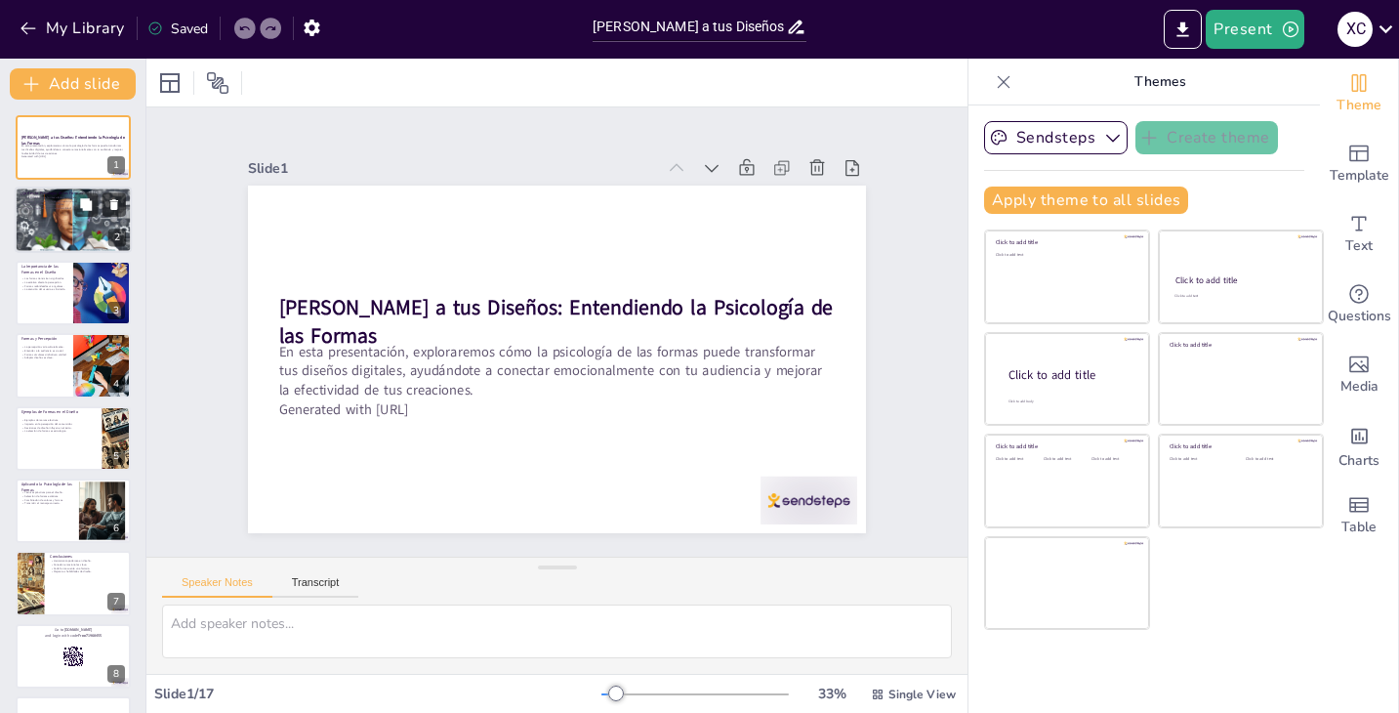
checkbox input "true"
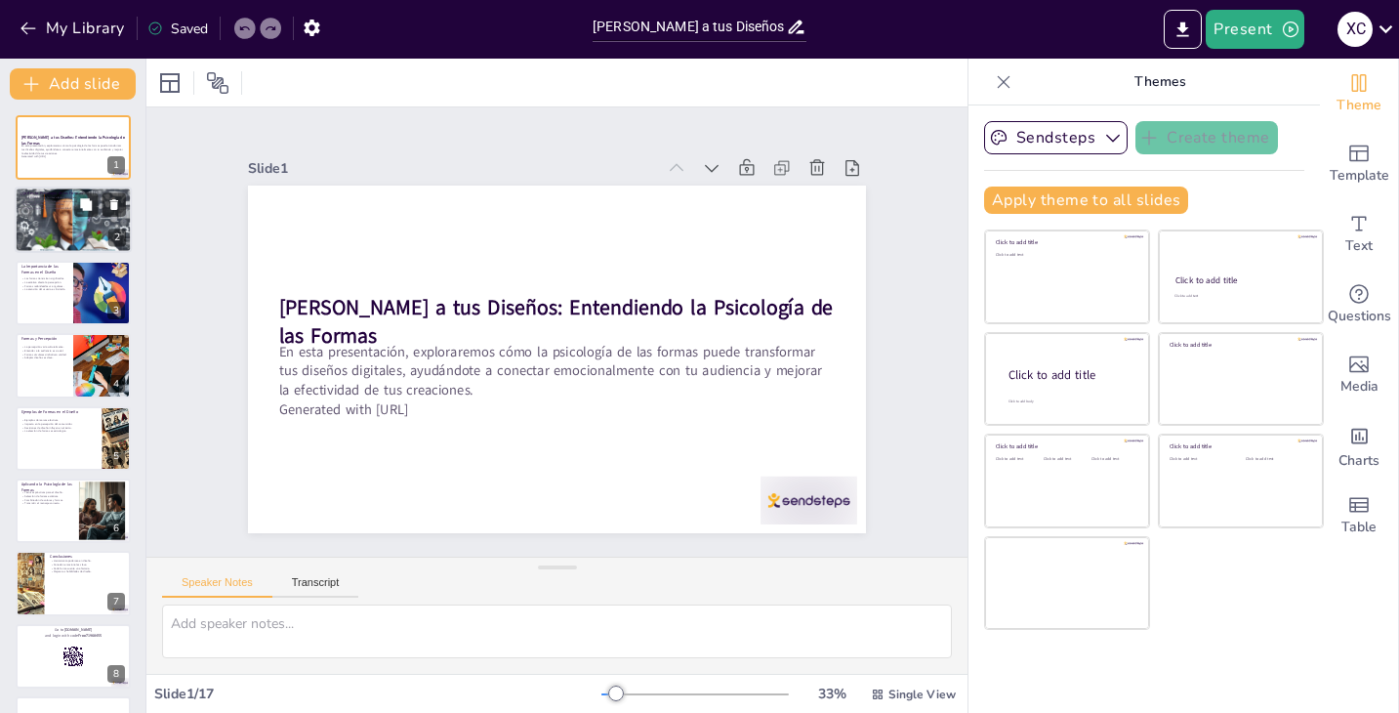
click at [22, 232] on div at bounding box center [73, 219] width 117 height 117
type textarea "La psicología de las formas juega un papel crucial en el diseño, ya que las emo…"
checkbox input "true"
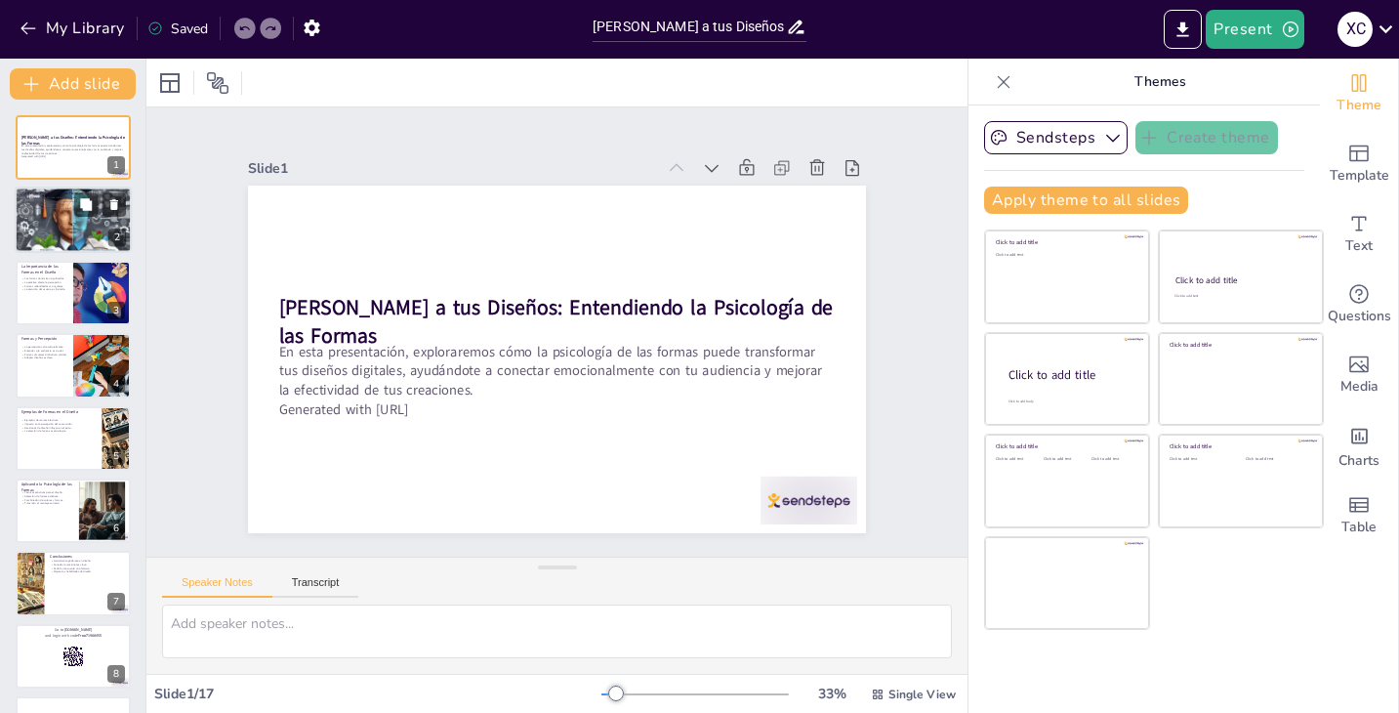
checkbox input "true"
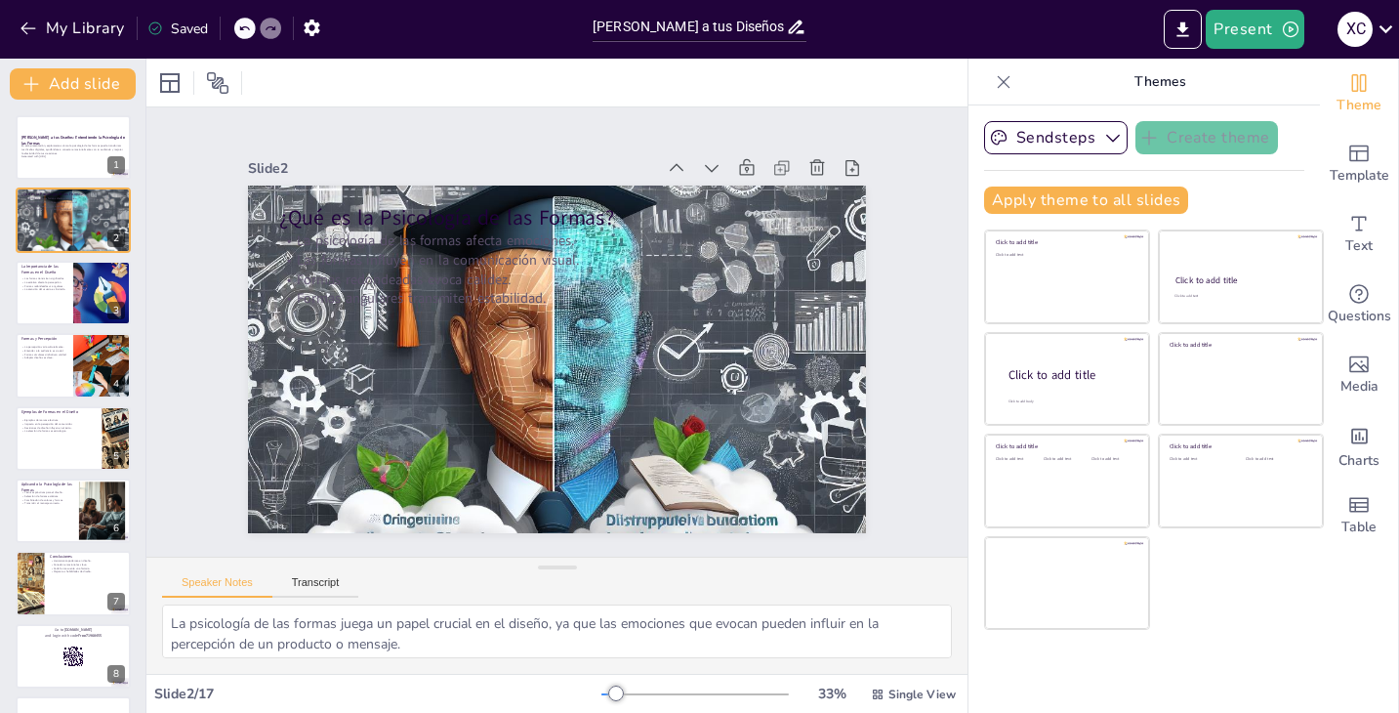
checkbox input "true"
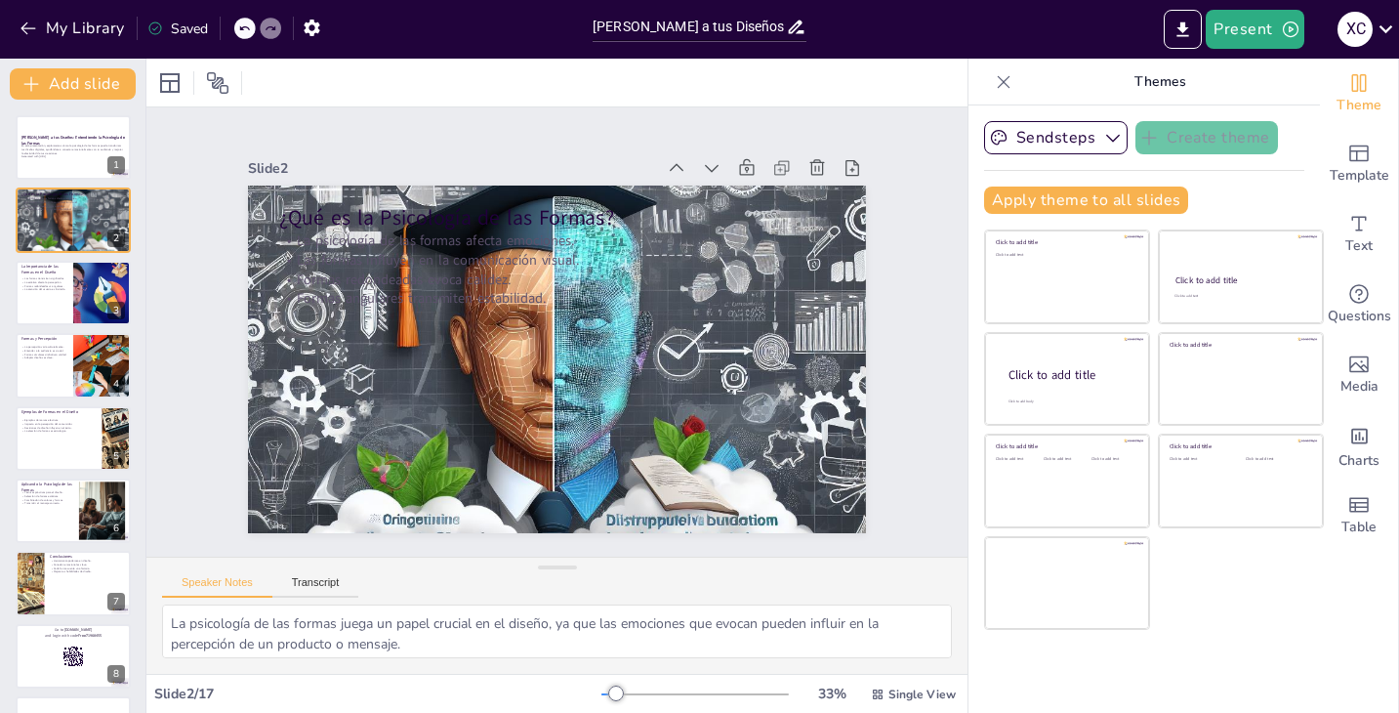
checkbox input "true"
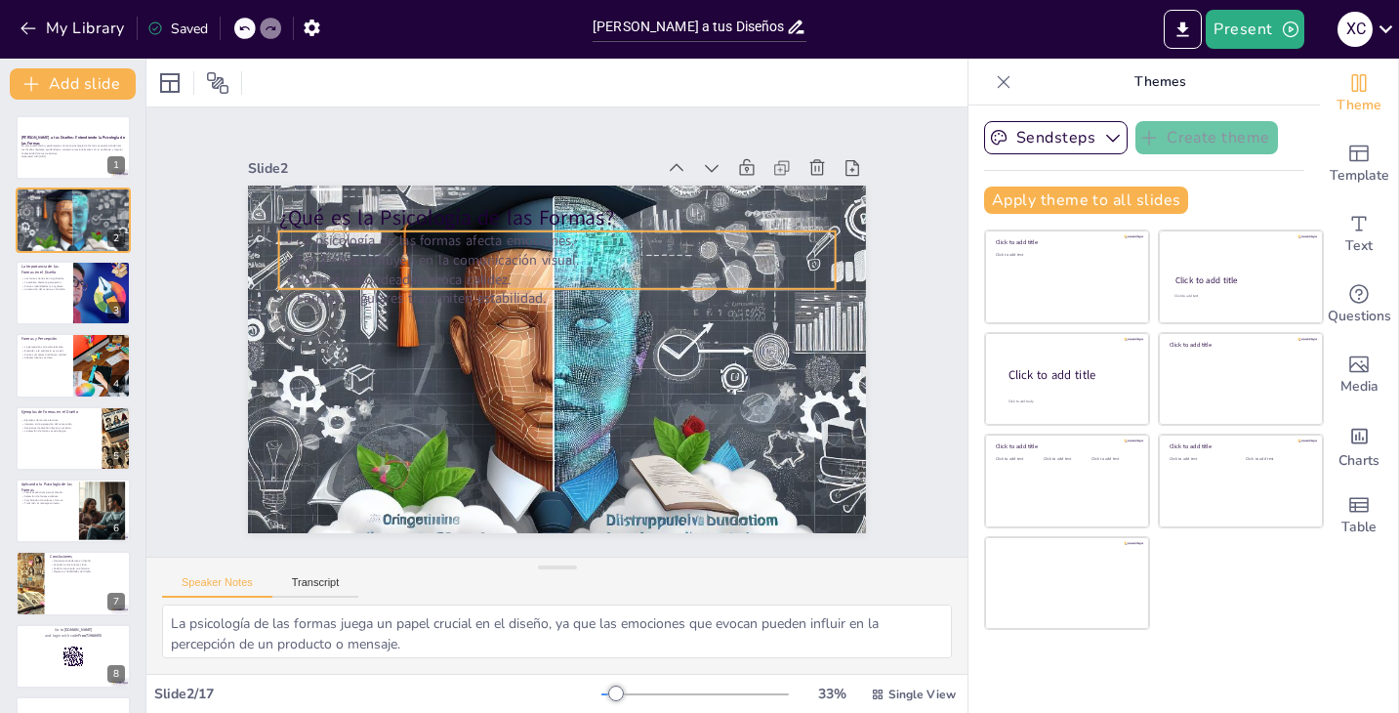
checkbox input "true"
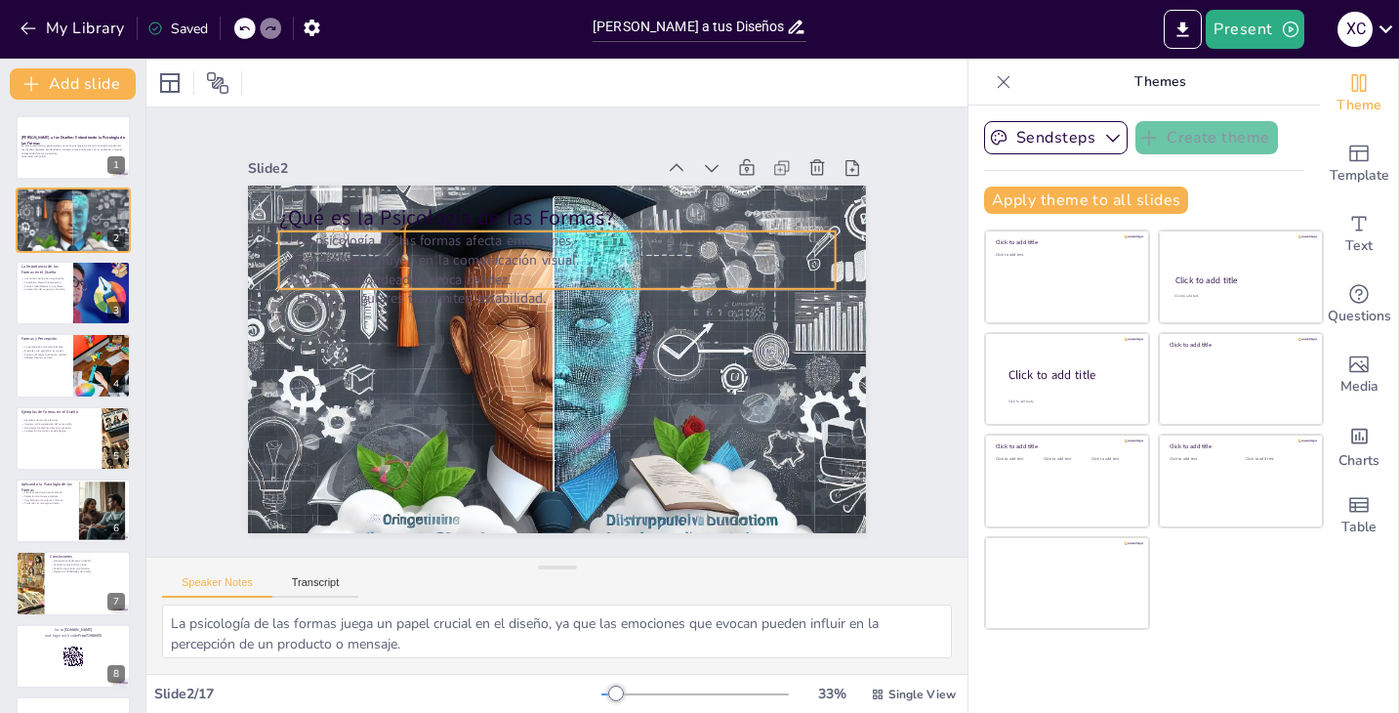
click at [406, 284] on p "Formas redondeadas evoca calidez." at bounding box center [562, 279] width 555 height 77
checkbox input "true"
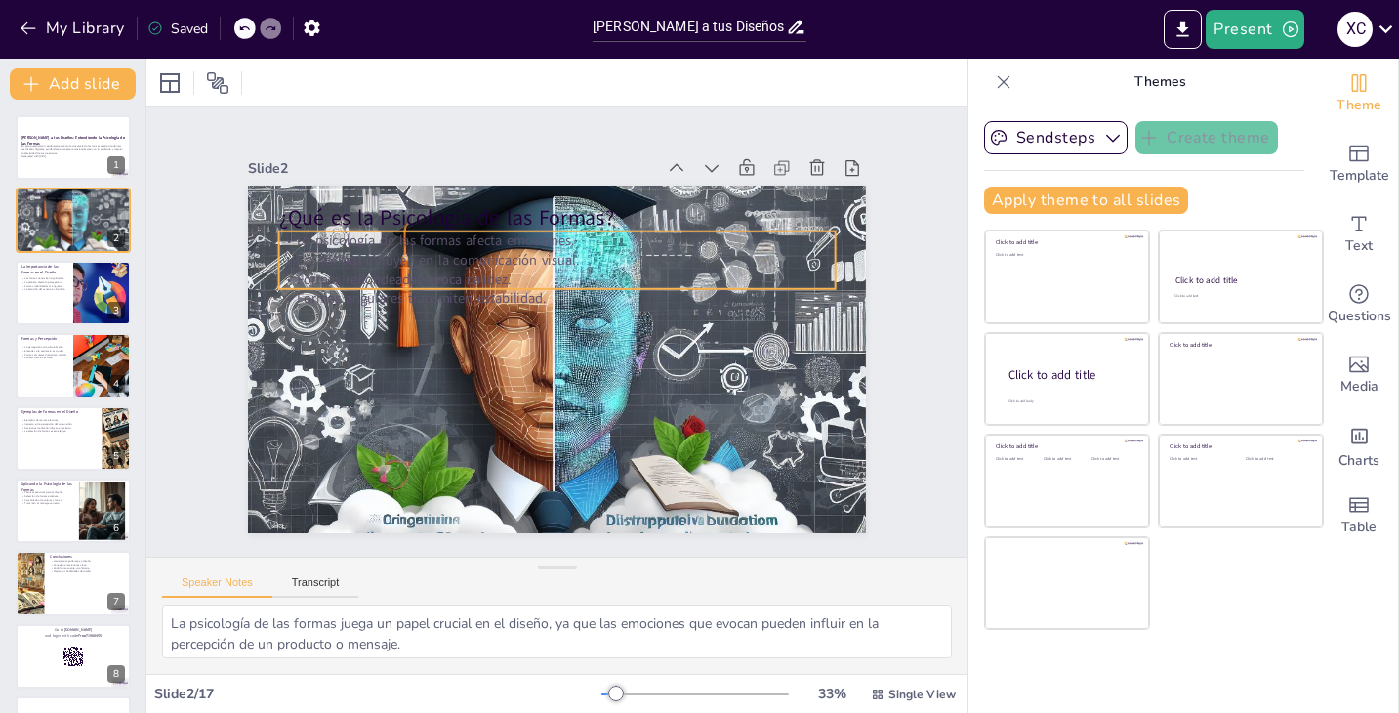
checkbox input "true"
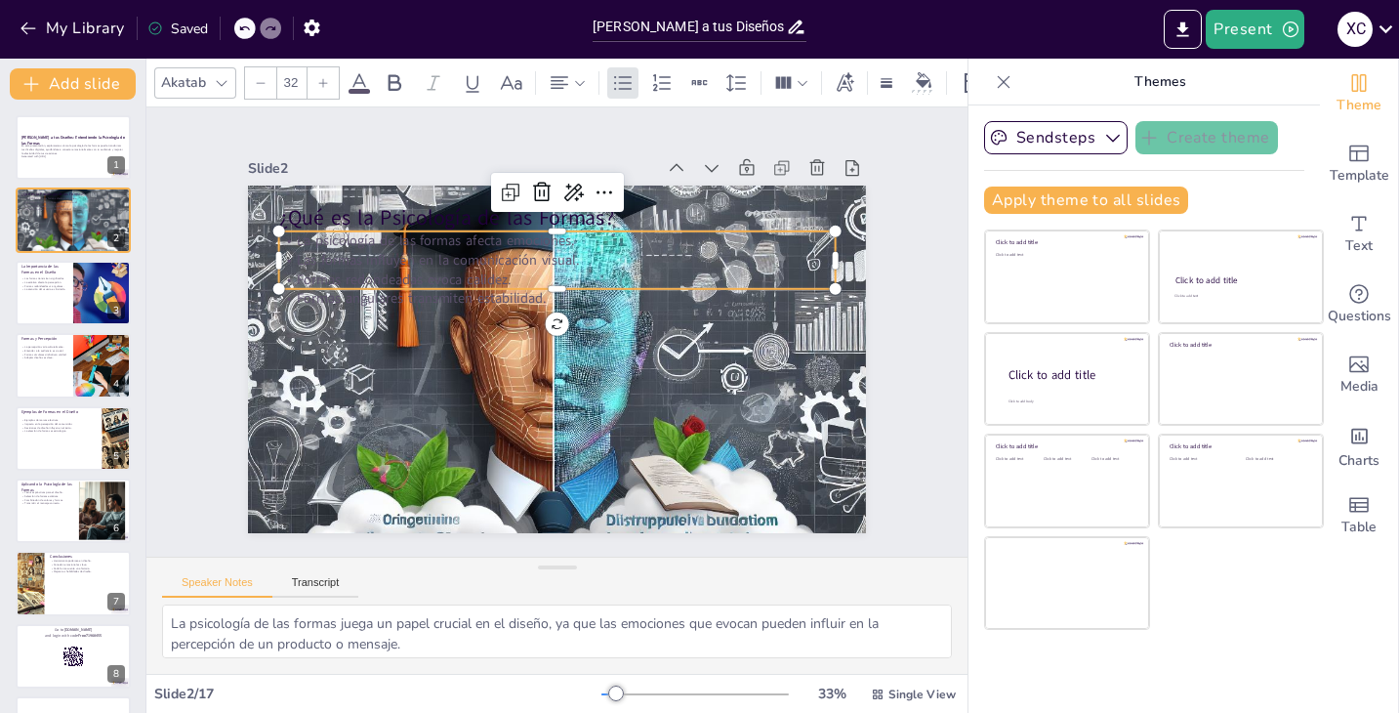
checkbox input "true"
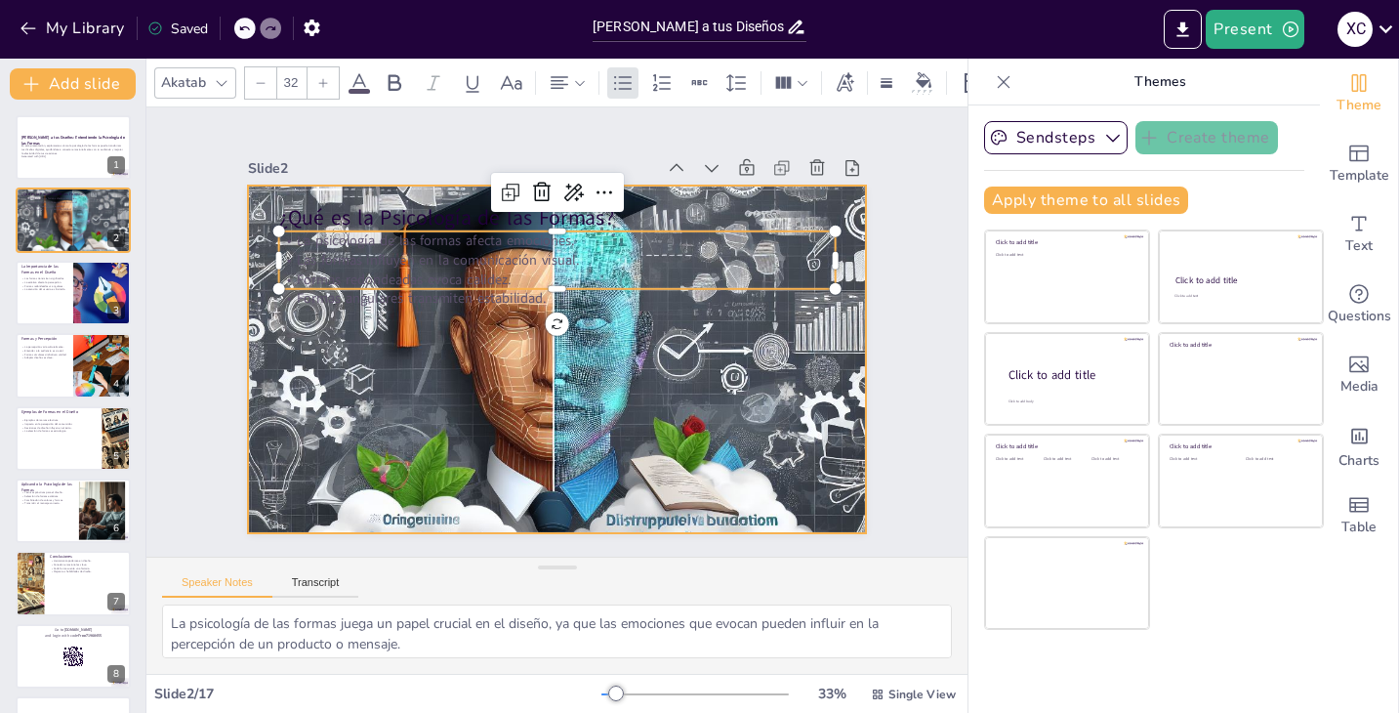
checkbox input "true"
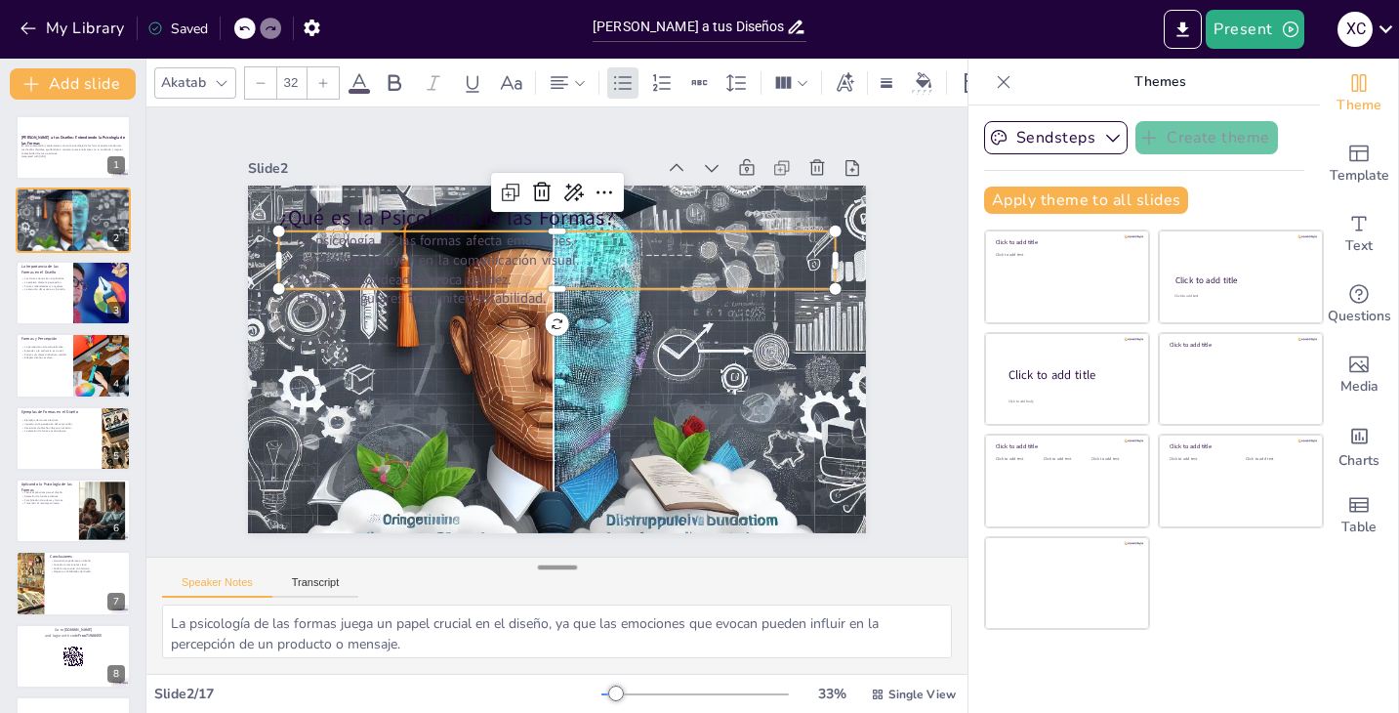
checkbox input "true"
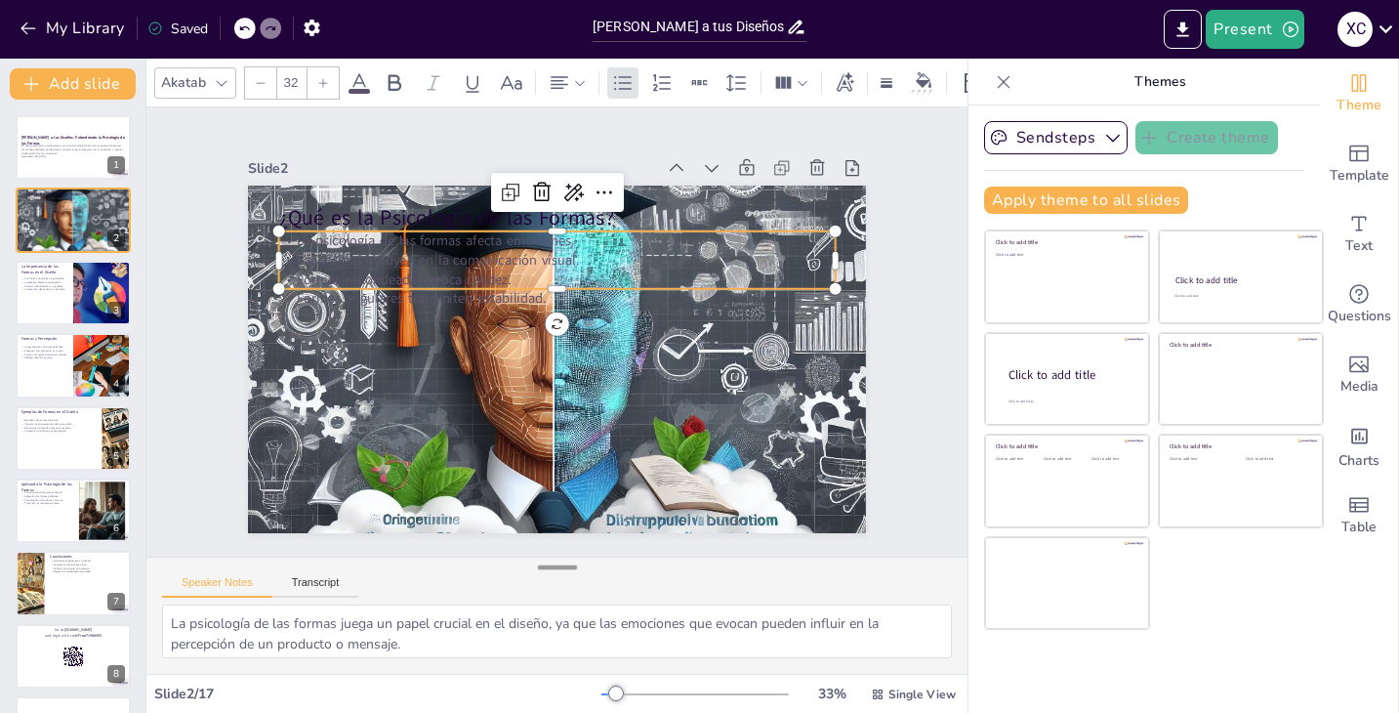
checkbox input "true"
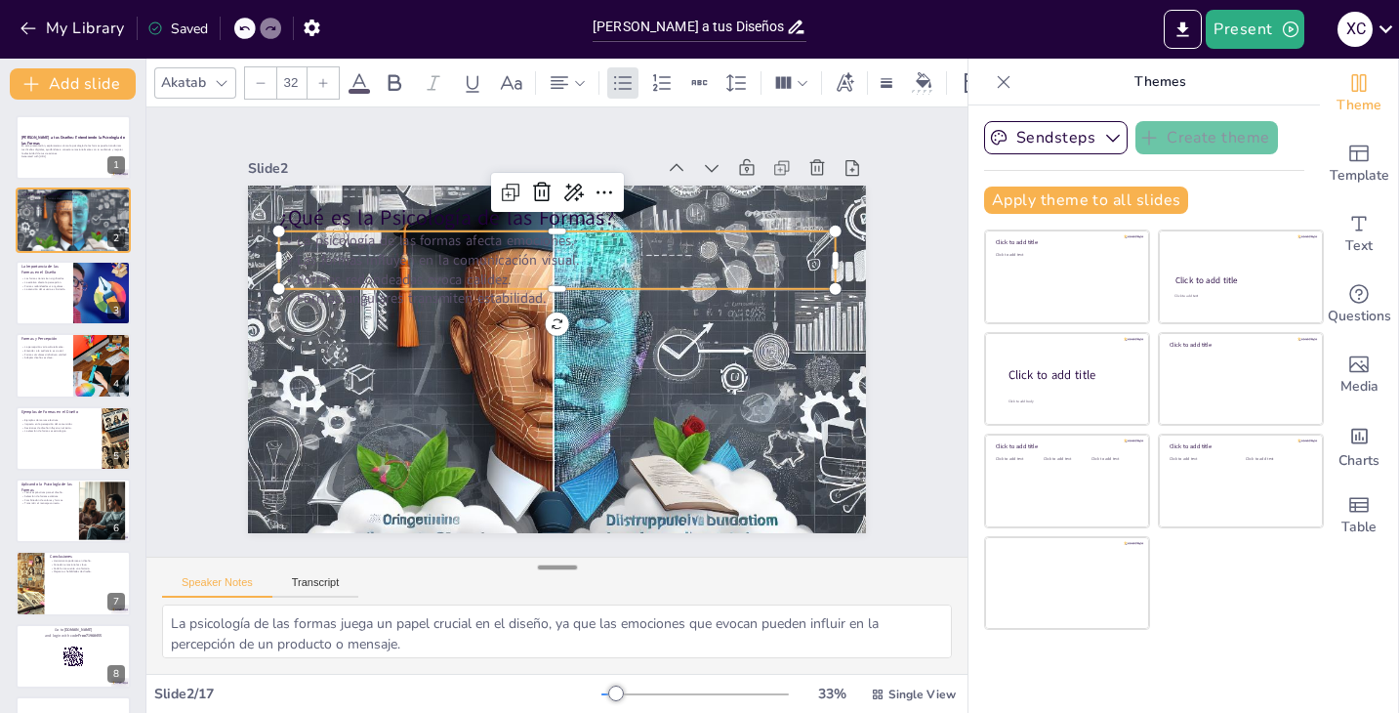
checkbox input "true"
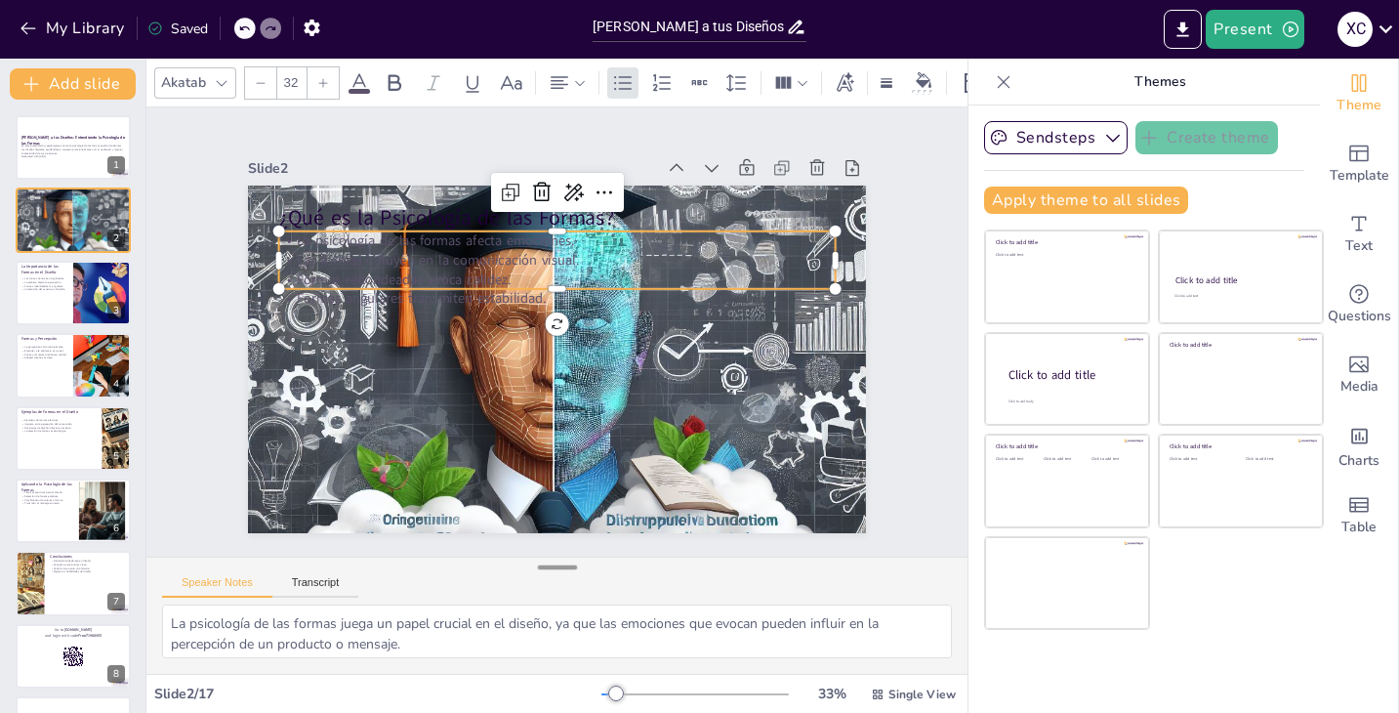
checkbox input "true"
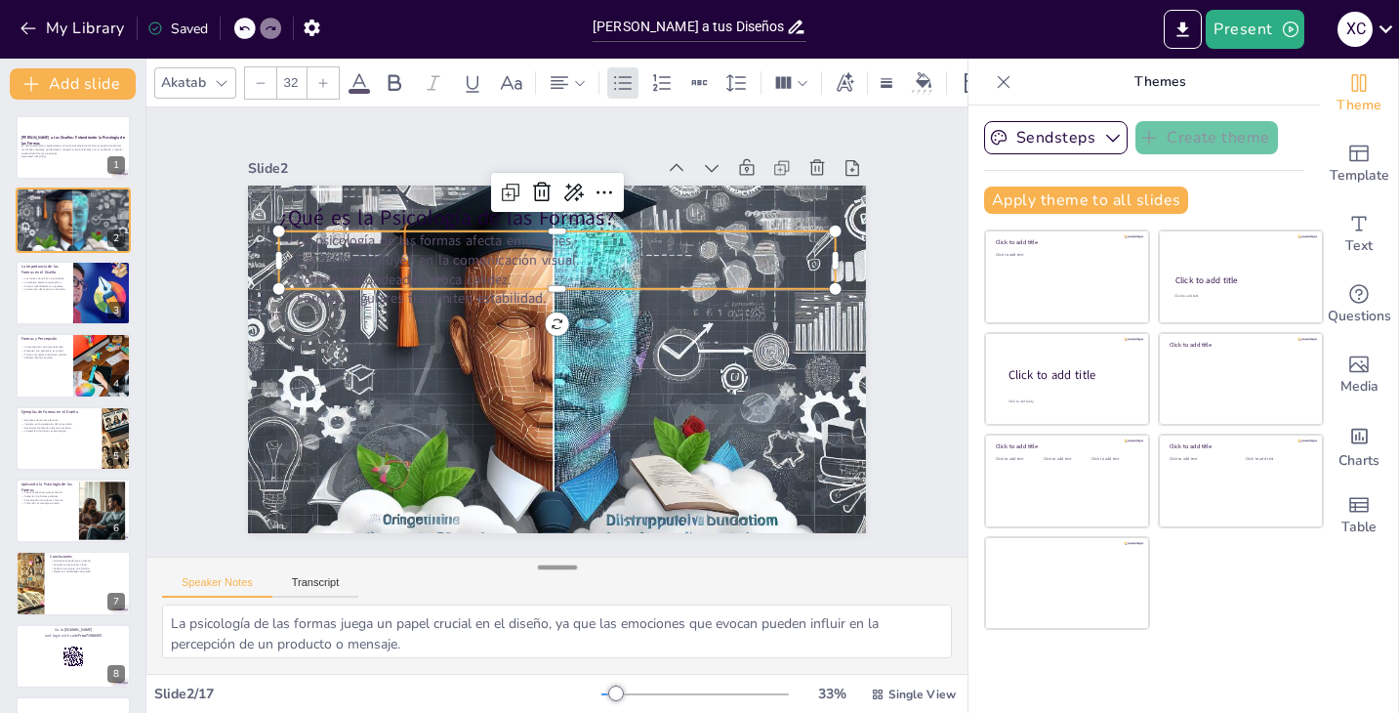
checkbox input "true"
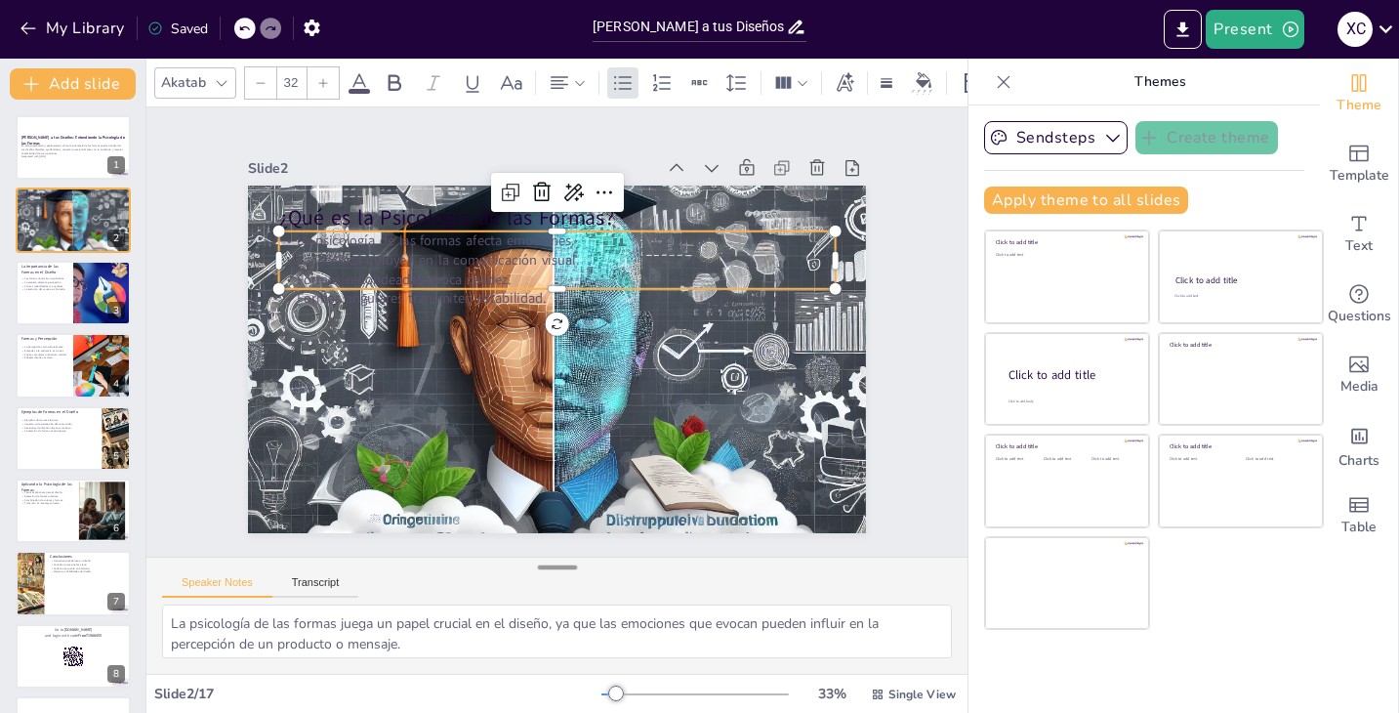
checkbox input "true"
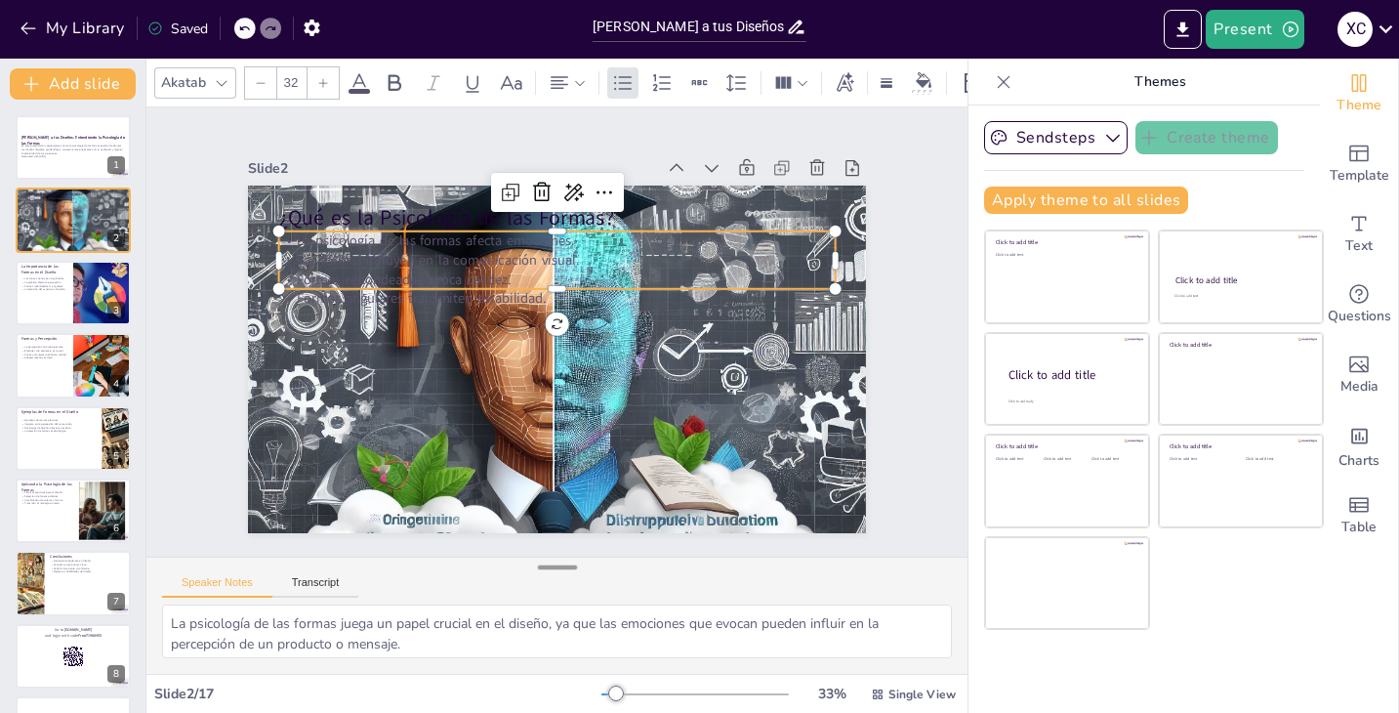
checkbox input "true"
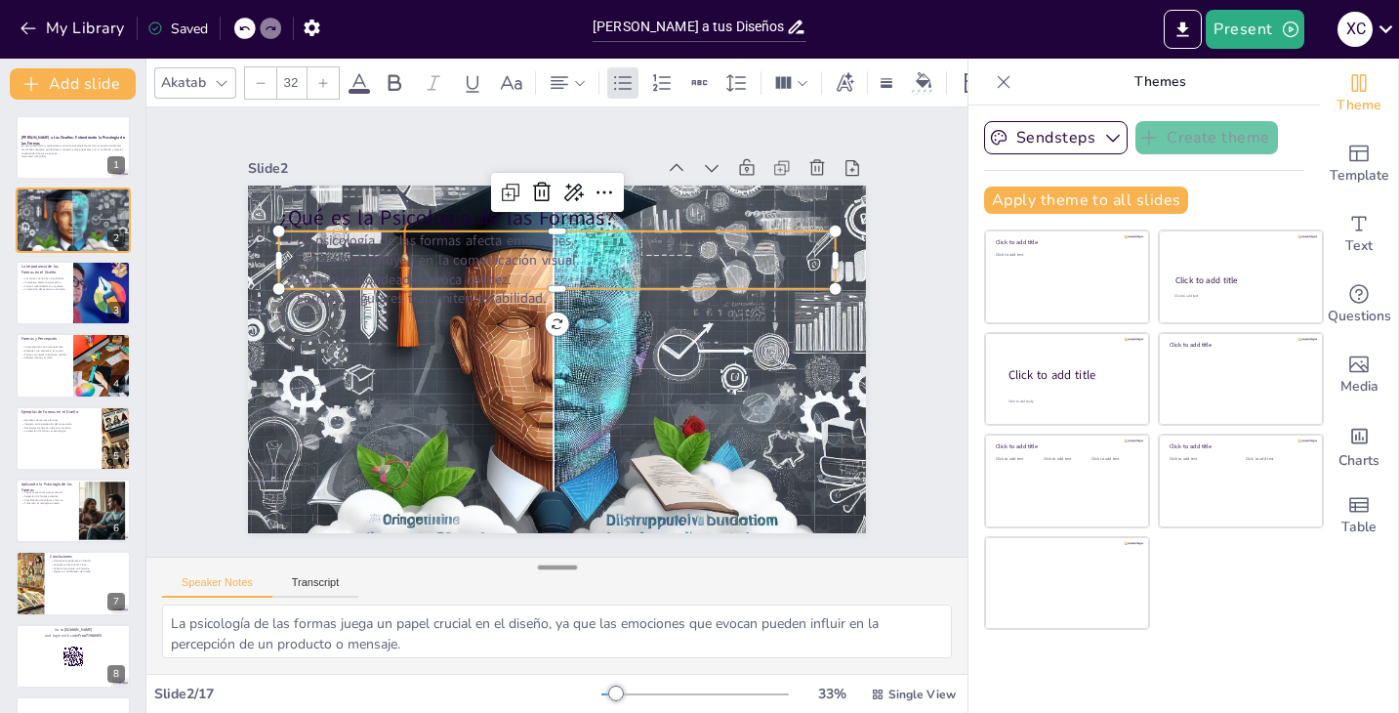
checkbox input "true"
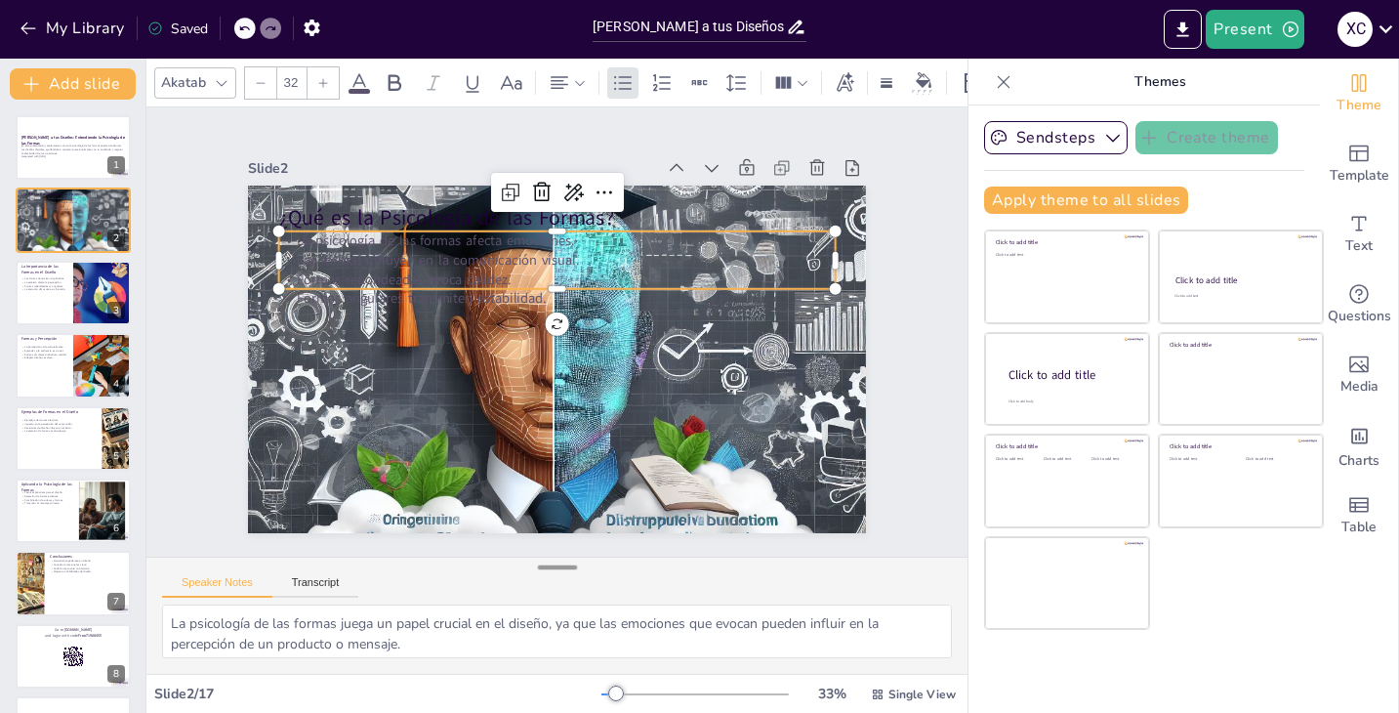
checkbox input "true"
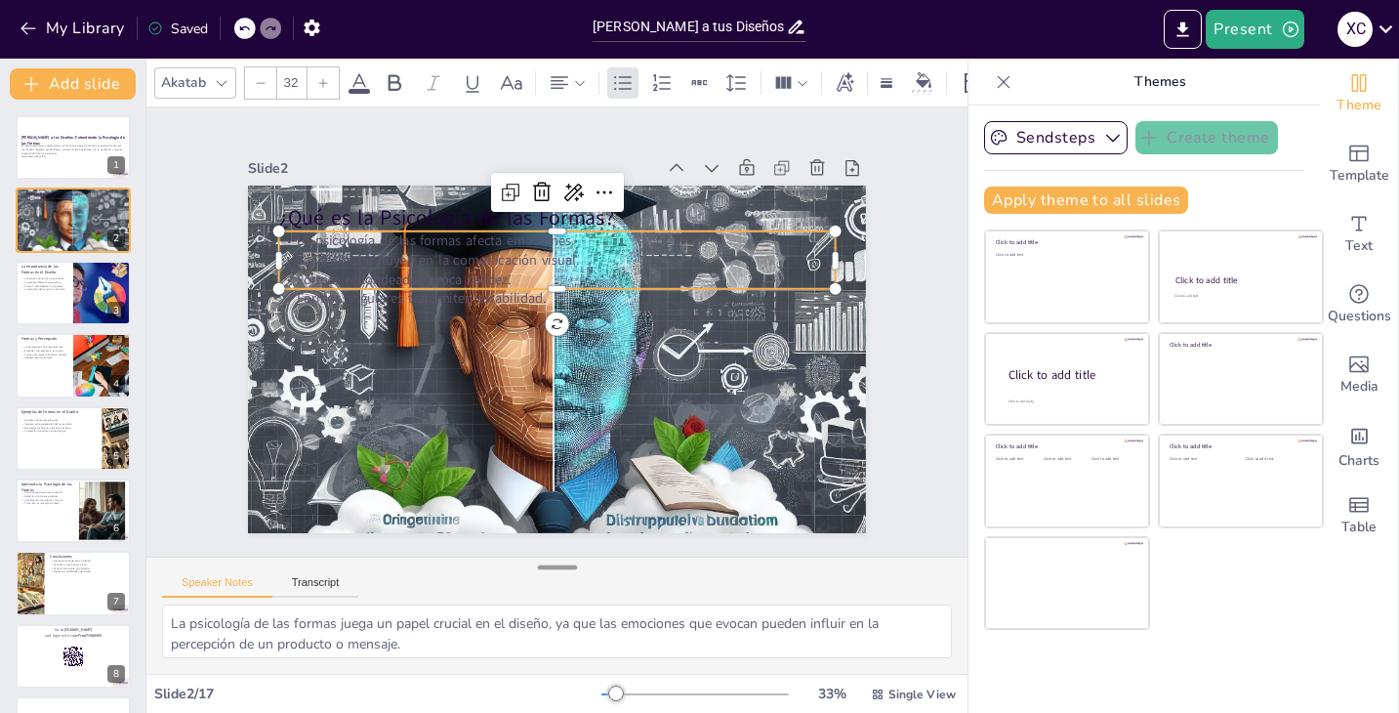
checkbox input "true"
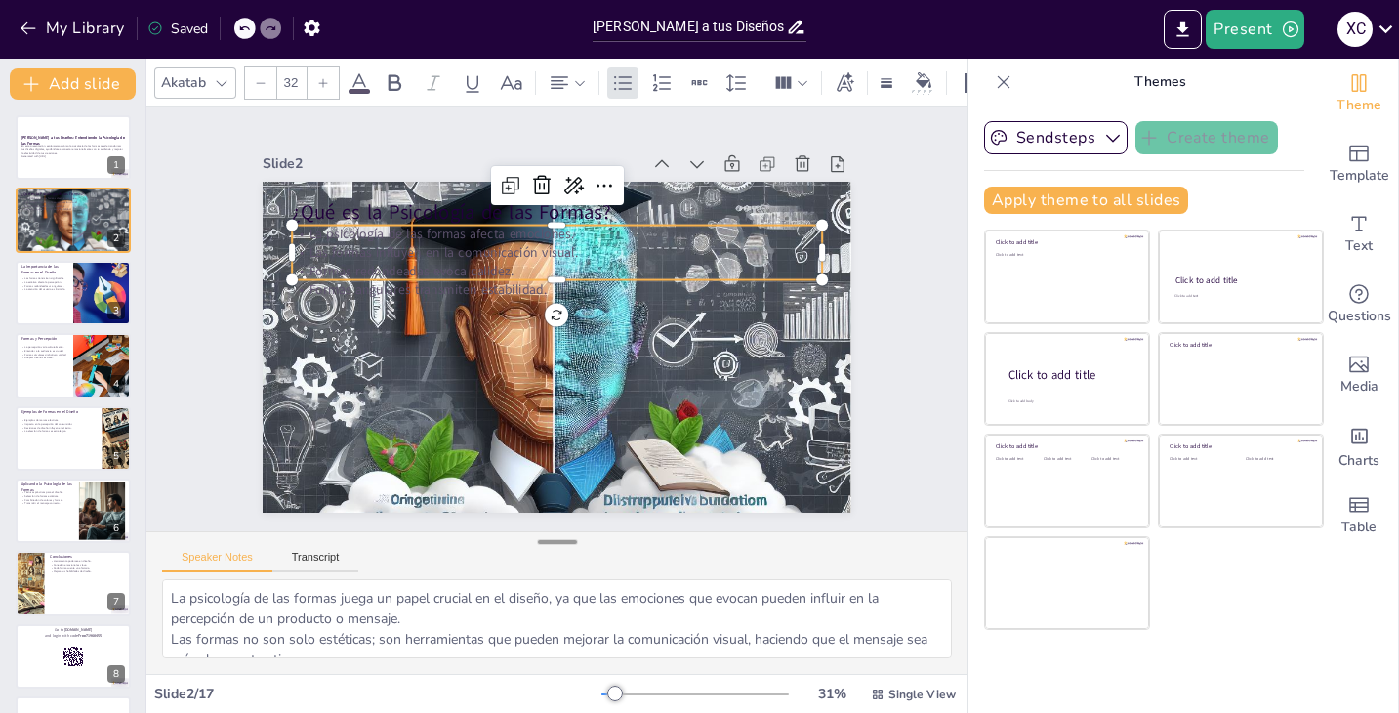
checkbox input "true"
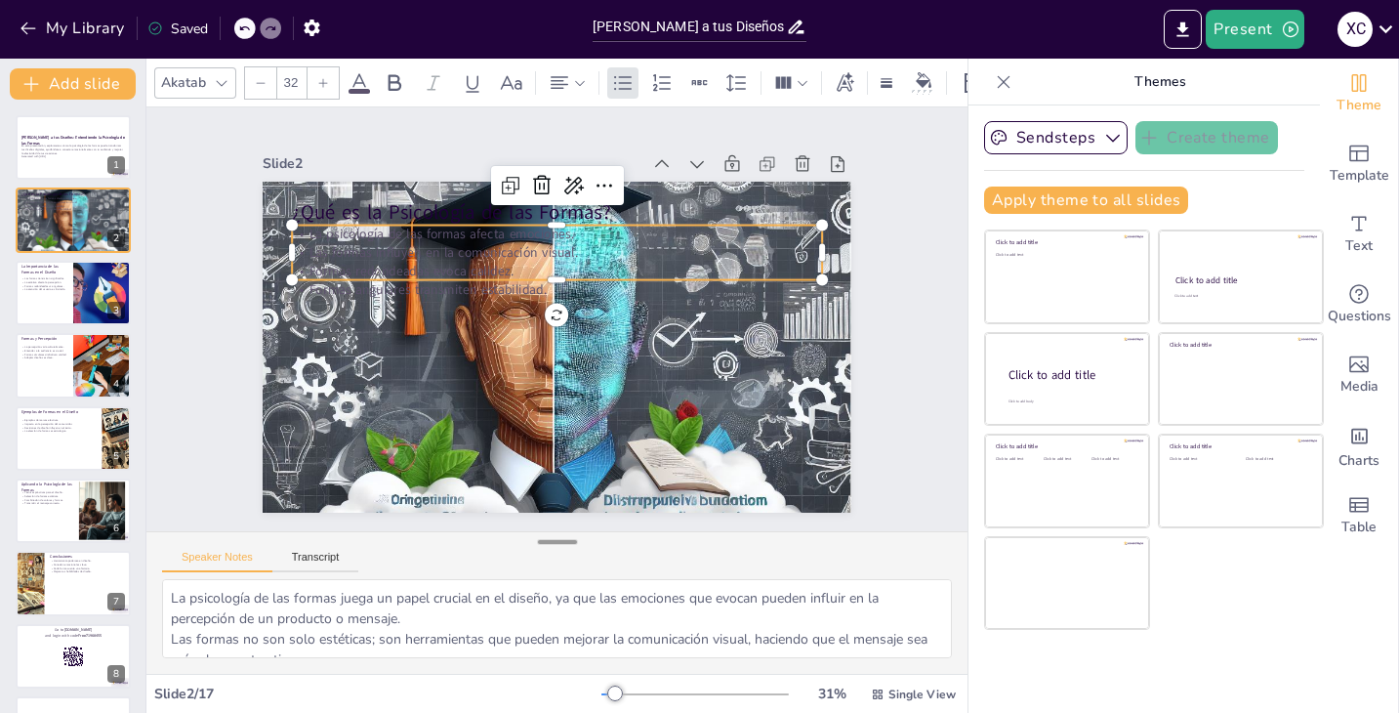
checkbox input "true"
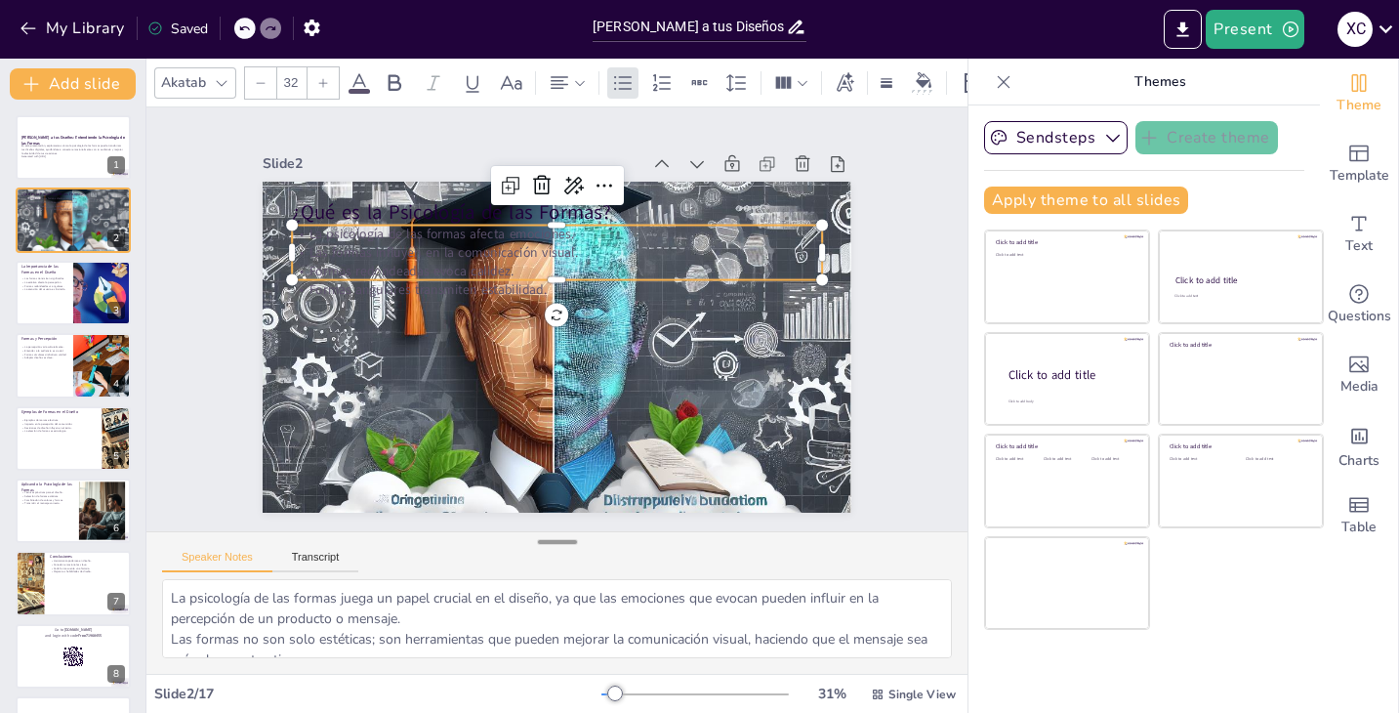
checkbox input "true"
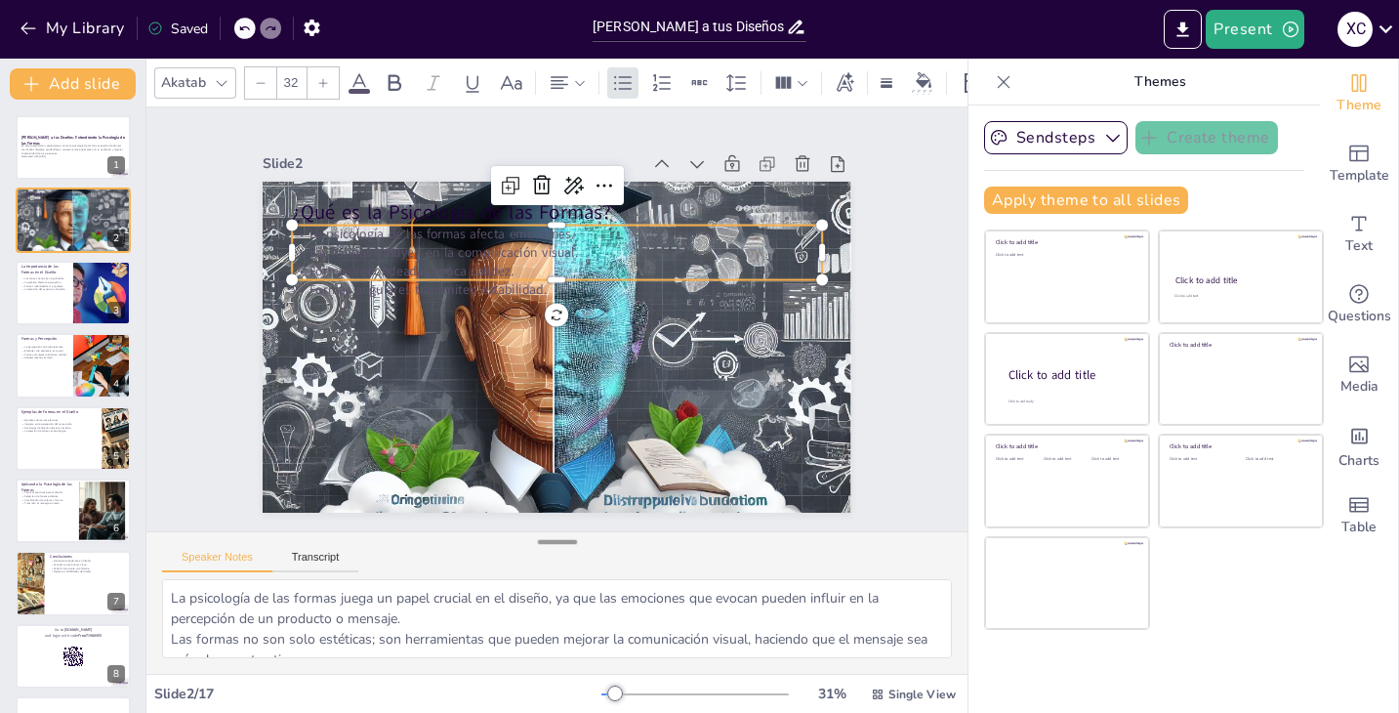
checkbox input "true"
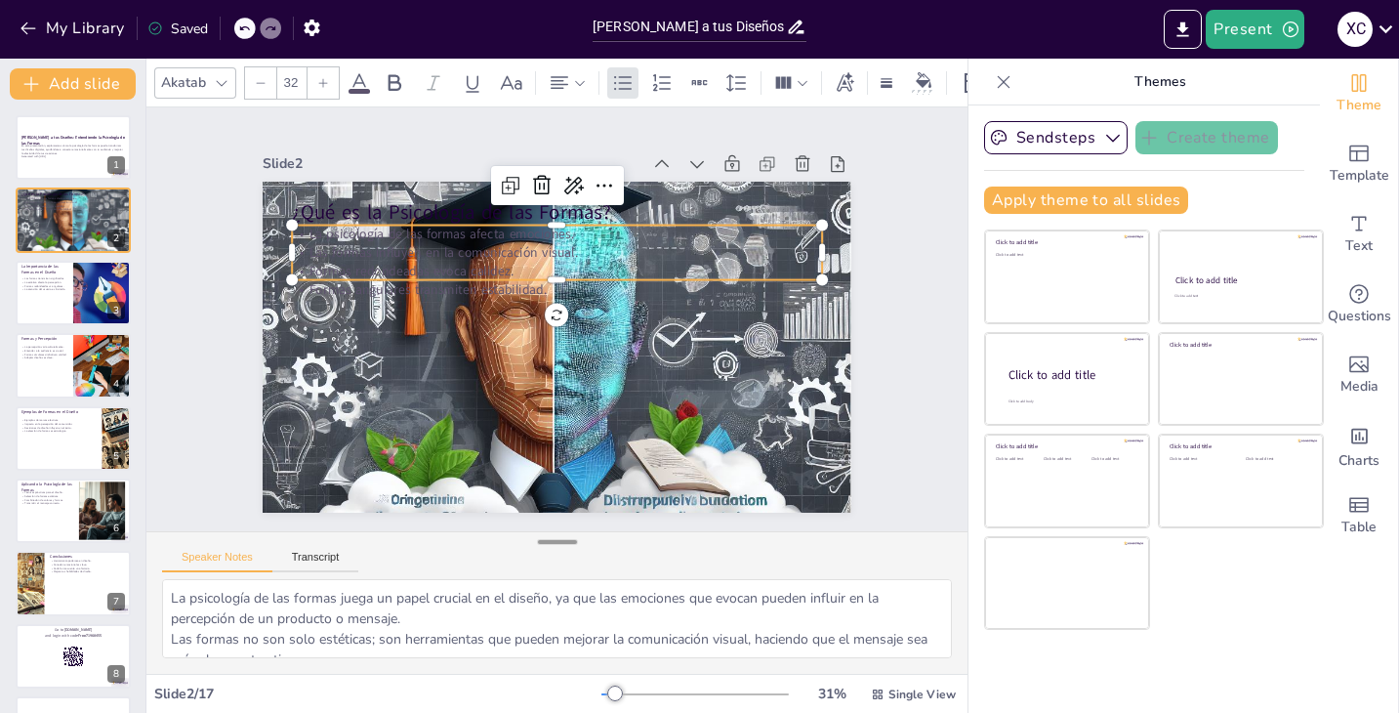
checkbox input "true"
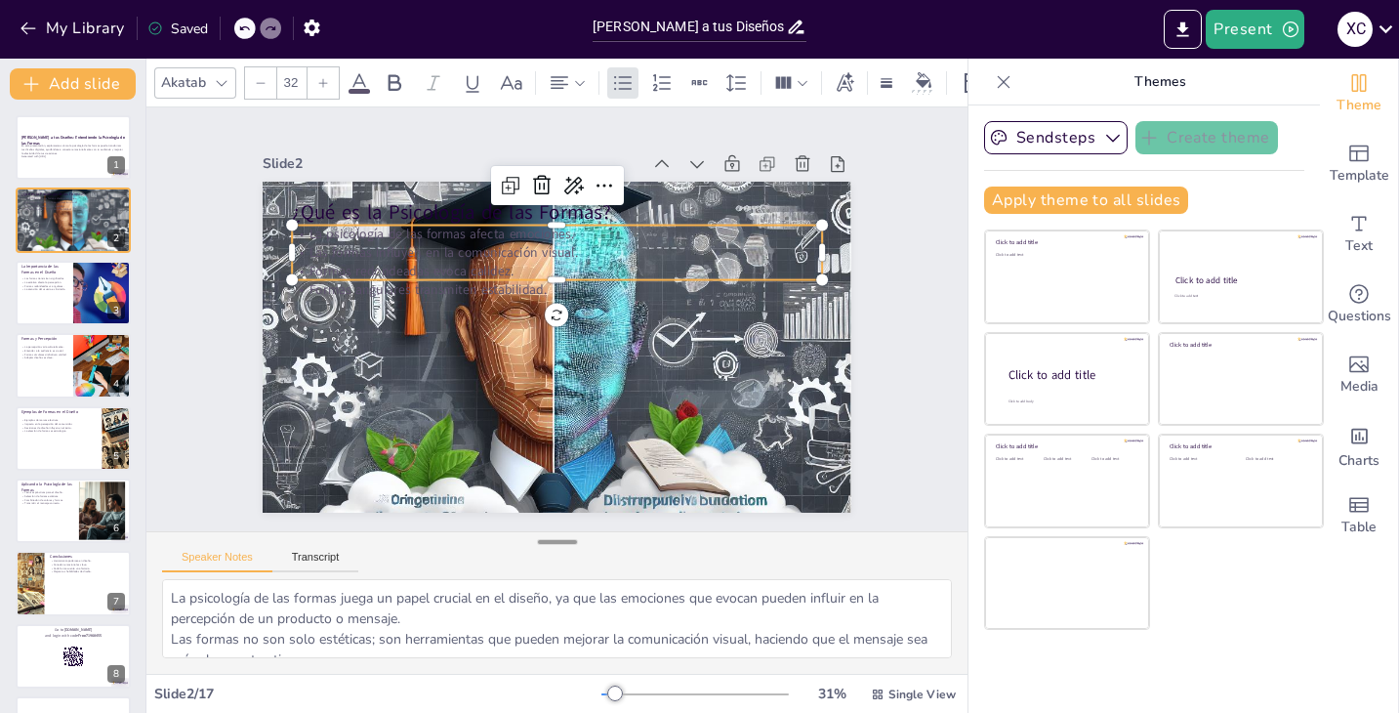
checkbox input "true"
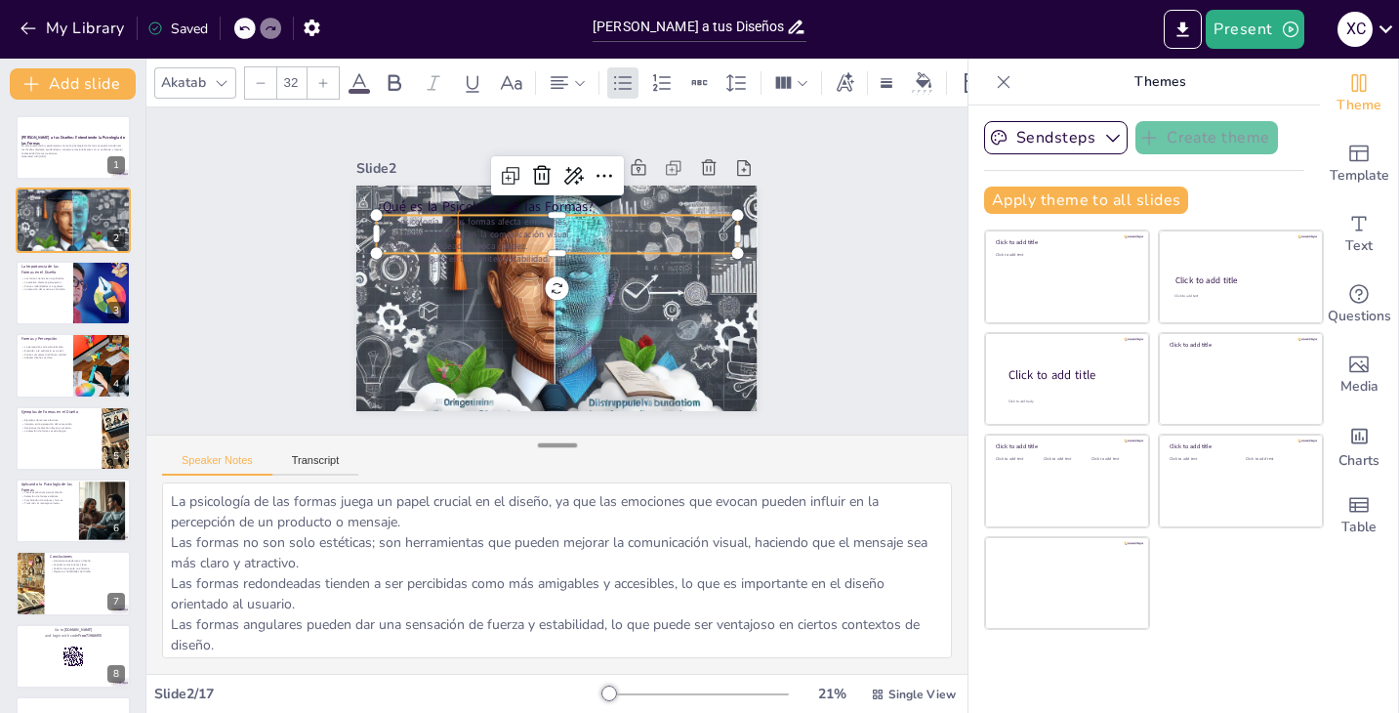
drag, startPoint x: 565, startPoint y: 554, endPoint x: 552, endPoint y: 444, distance: 110.2
click at [552, 444] on div at bounding box center [557, 445] width 39 height 20
click at [41, 314] on div at bounding box center [73, 293] width 117 height 66
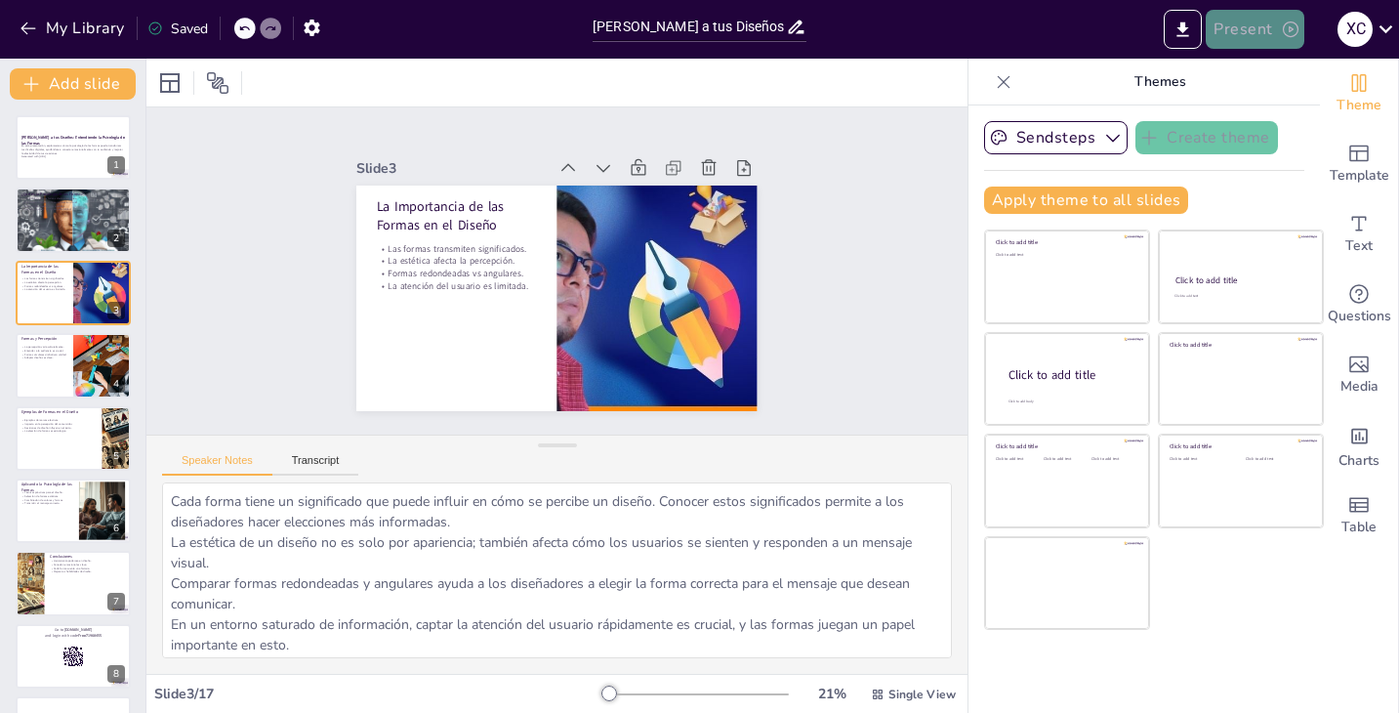
click at [1263, 29] on button "Present" at bounding box center [1255, 29] width 98 height 39
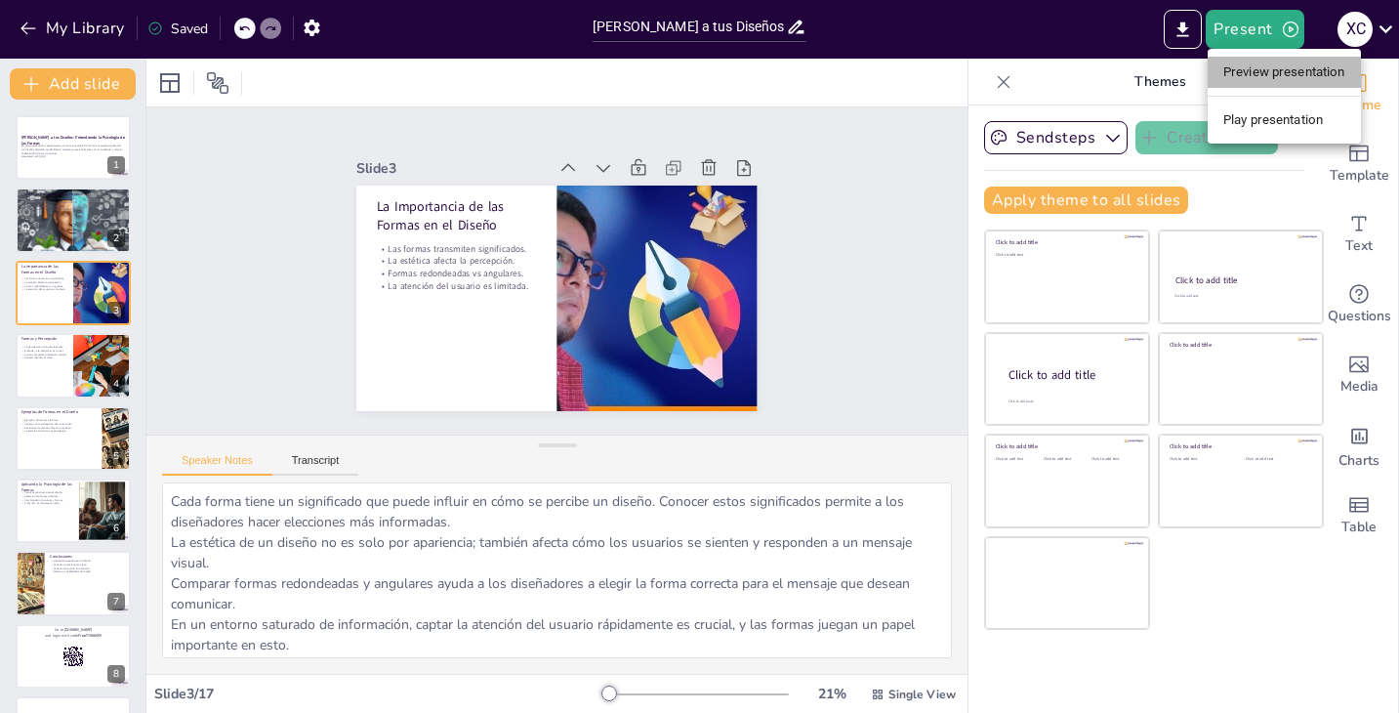
click at [1264, 77] on li "Preview presentation" at bounding box center [1284, 72] width 153 height 31
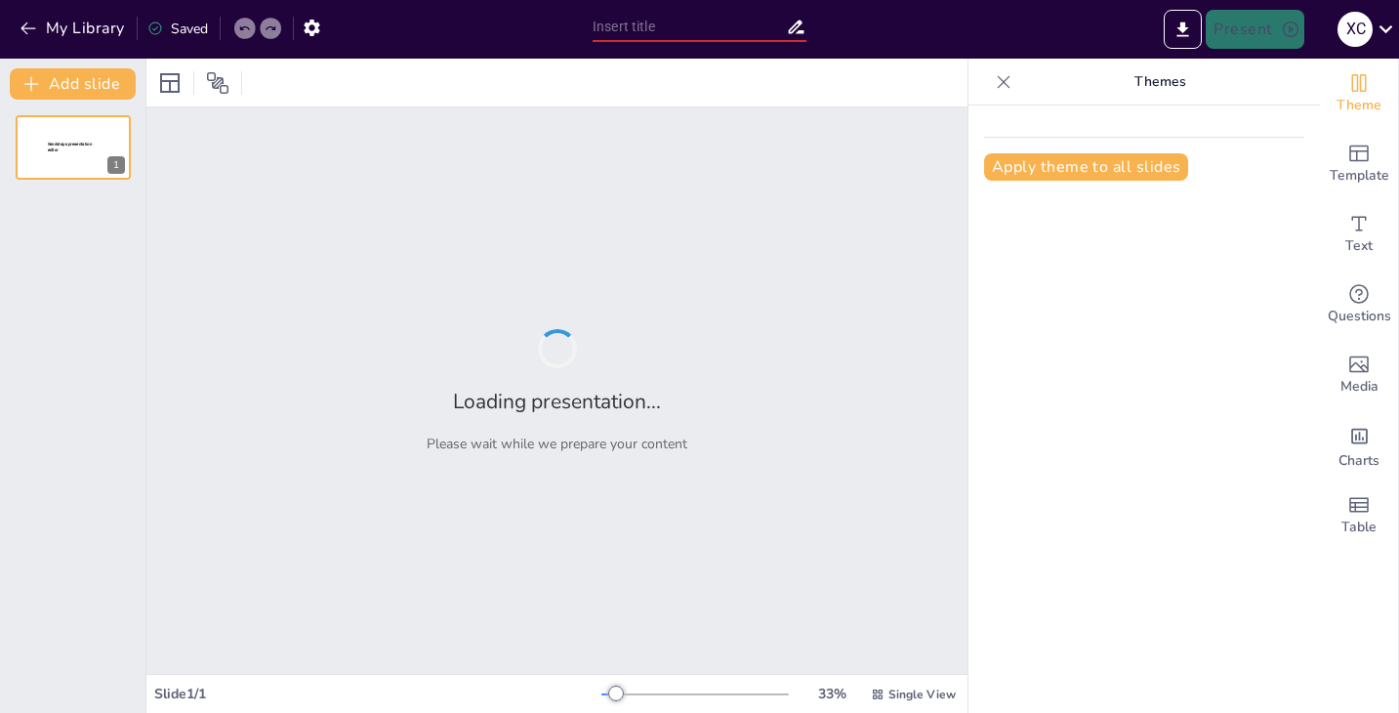
type input "[PERSON_NAME] a tus Diseños: Entendiendo la Psicología de las Formas"
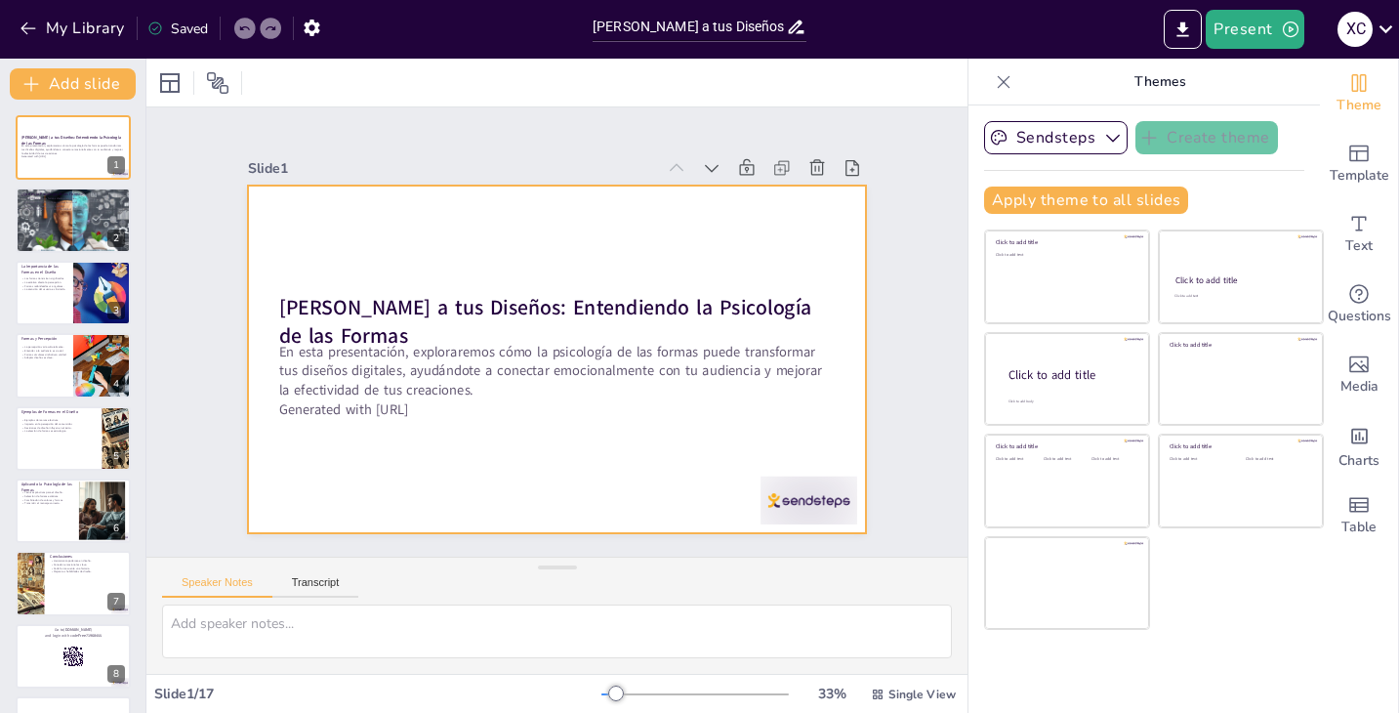
checkbox input "true"
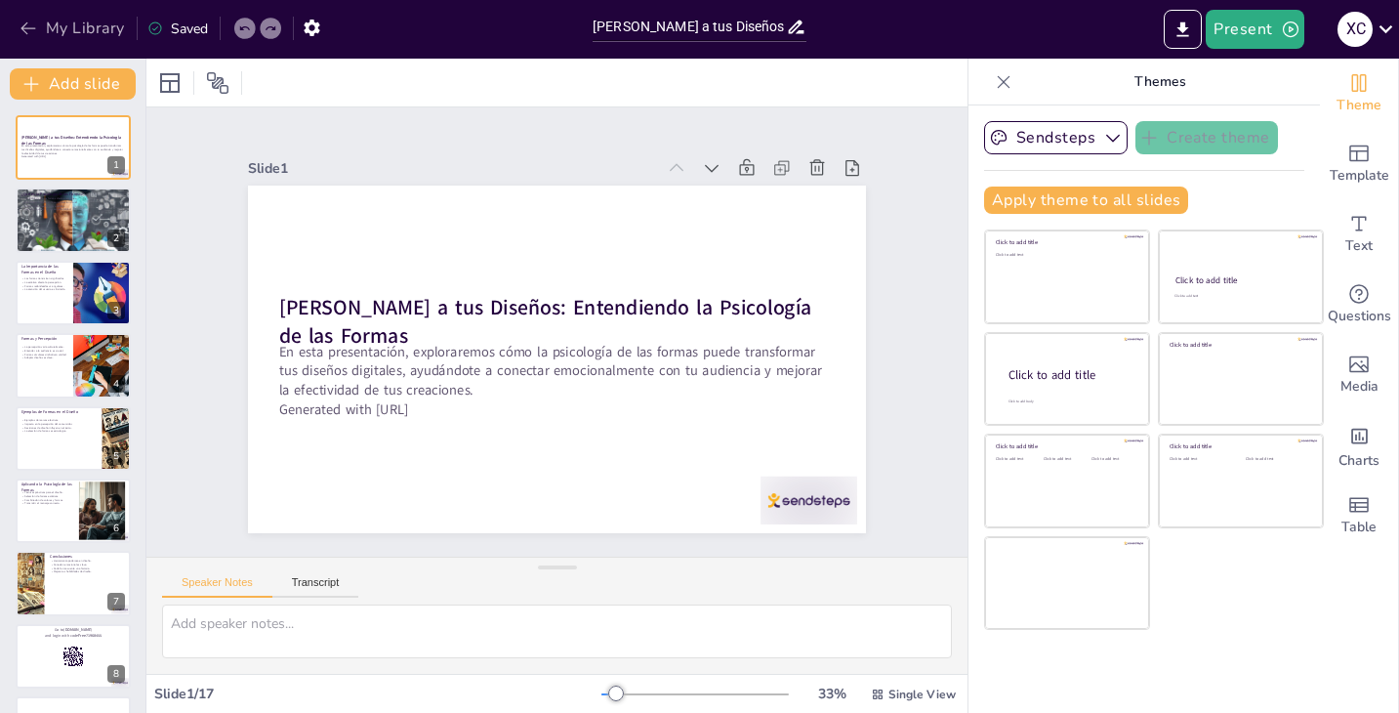
click at [34, 24] on icon "button" at bounding box center [29, 29] width 20 height 20
